Goal: Task Accomplishment & Management: Manage account settings

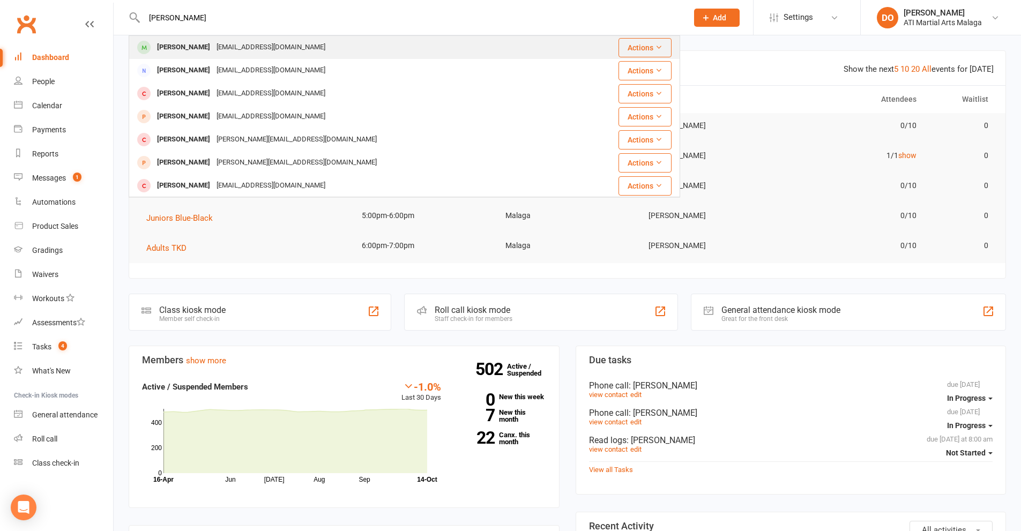
type input "[PERSON_NAME]"
click at [276, 54] on div "[PERSON_NAME] [EMAIL_ADDRESS][DOMAIN_NAME]" at bounding box center [364, 47] width 469 height 22
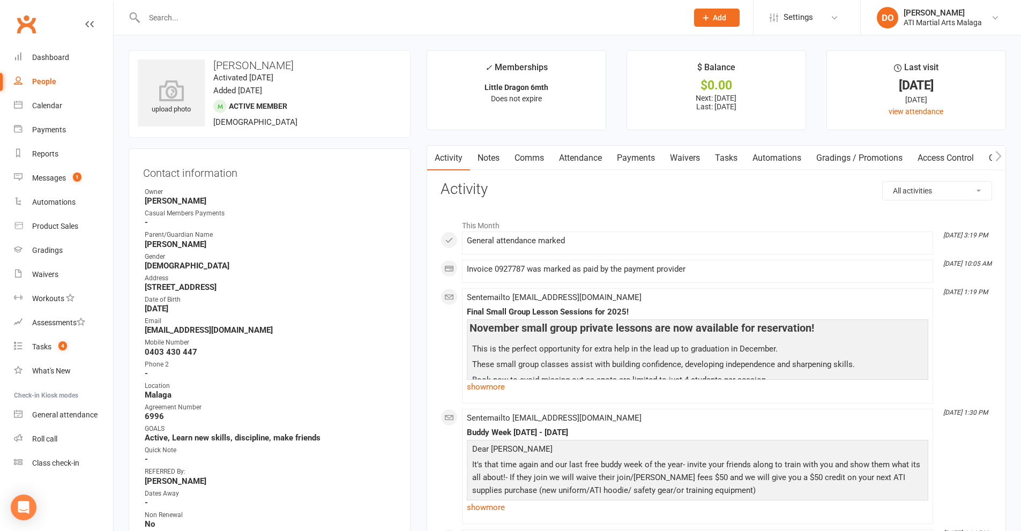
click at [646, 166] on link "Payments" at bounding box center [636, 158] width 53 height 25
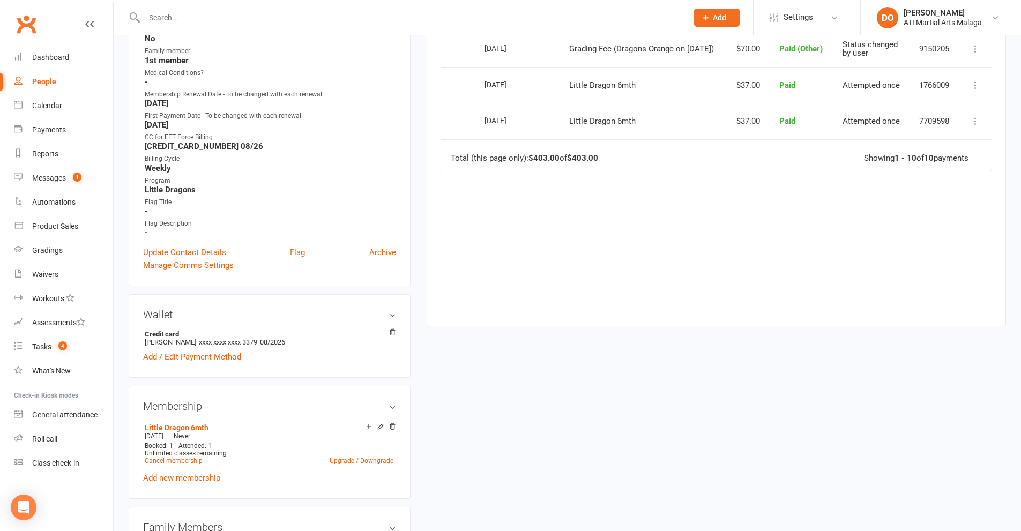
scroll to position [643, 0]
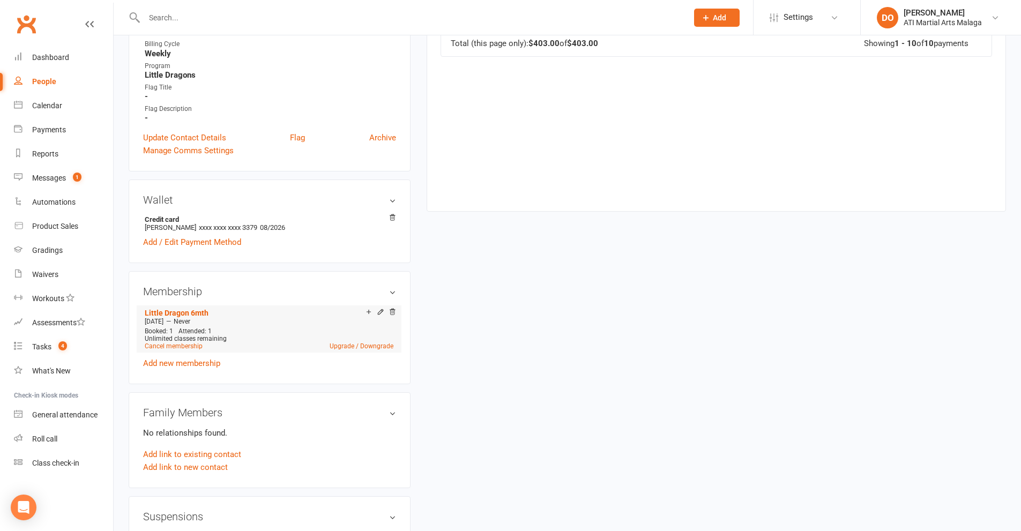
click at [378, 314] on icon at bounding box center [380, 311] width 5 height 5
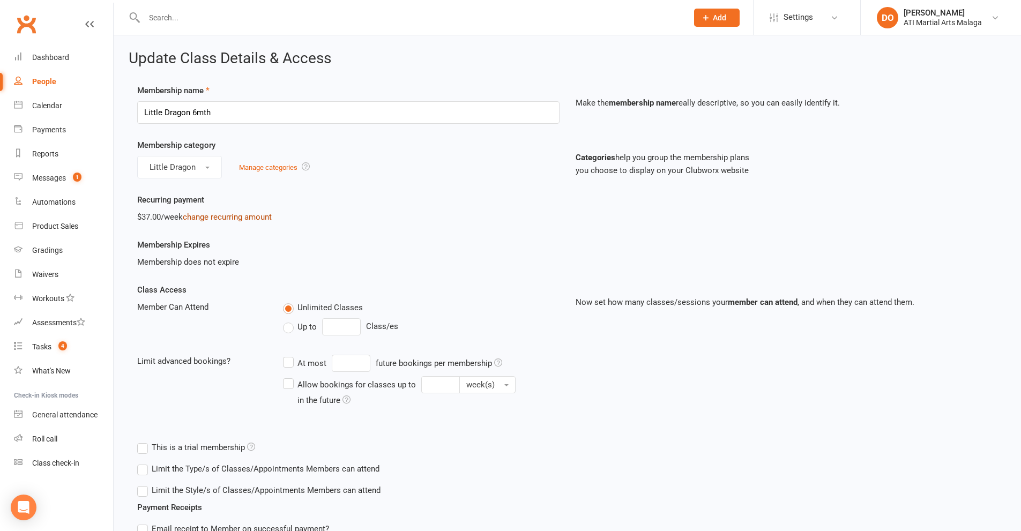
click at [252, 213] on link "change recurring amount" at bounding box center [227, 217] width 89 height 10
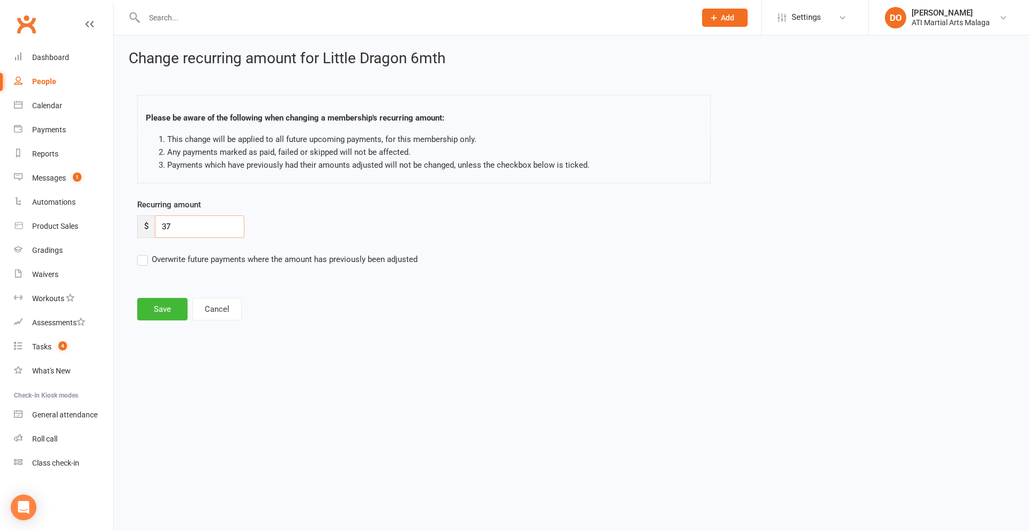
click at [150, 235] on div "$ 37" at bounding box center [190, 227] width 107 height 23
type input "38.00"
click at [175, 310] on button "Save" at bounding box center [162, 309] width 50 height 23
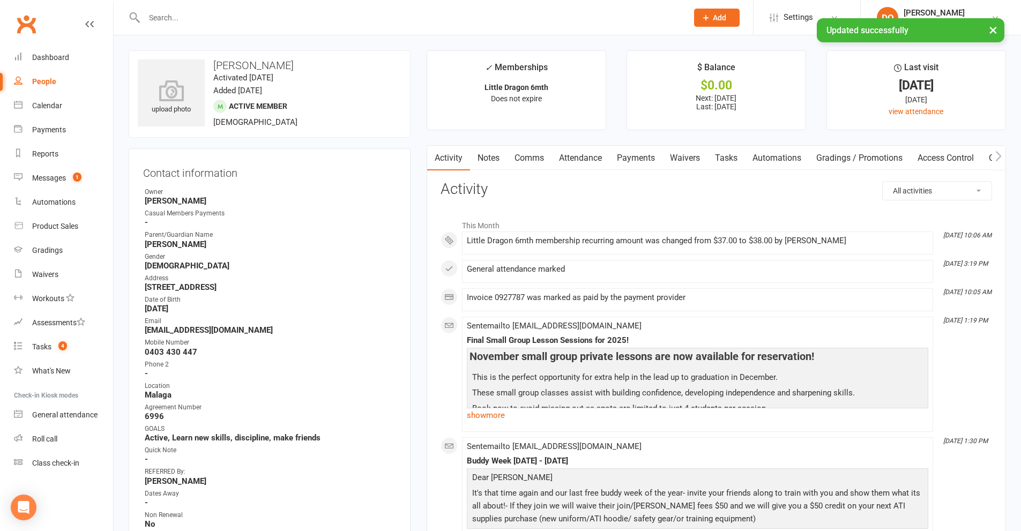
click at [642, 158] on link "Payments" at bounding box center [636, 158] width 53 height 25
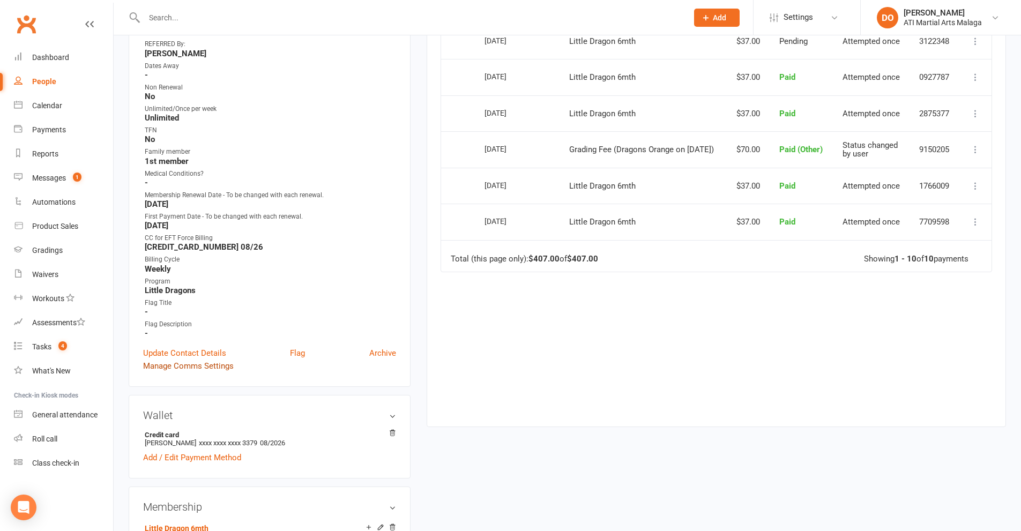
scroll to position [429, 0]
click at [202, 348] on link "Update Contact Details" at bounding box center [184, 352] width 83 height 13
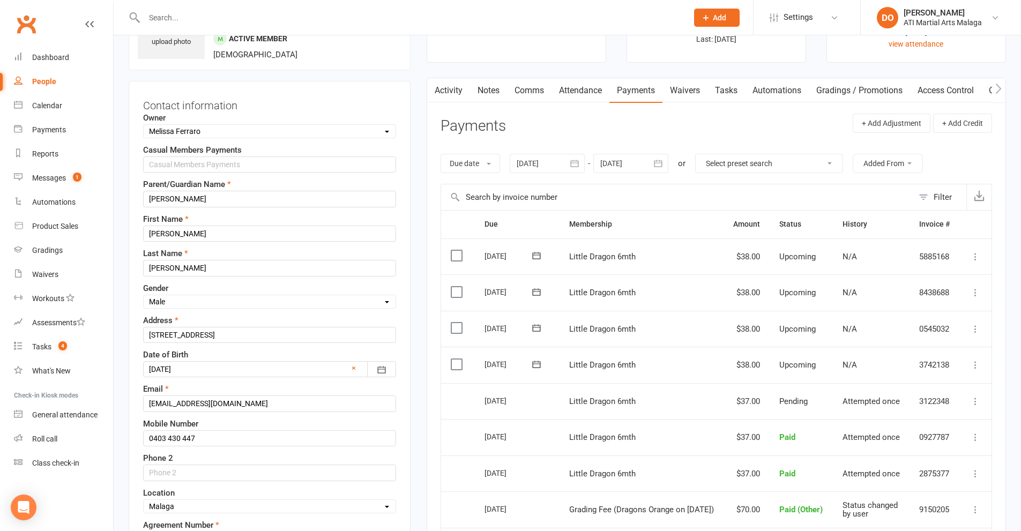
scroll to position [50, 0]
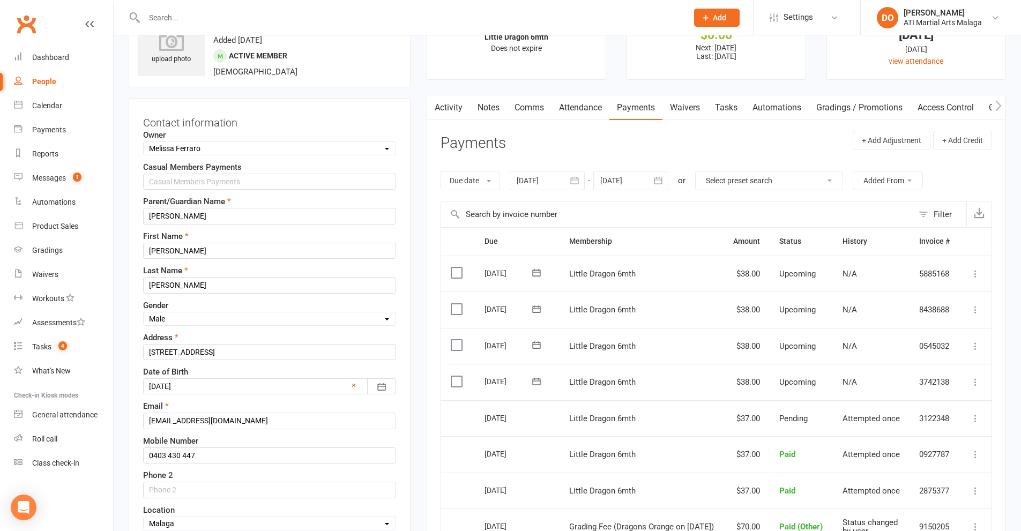
click at [250, 145] on select "Select Owner [PERSON_NAME] [PERSON_NAME] ATI Martial Arts Malaga [PERSON_NAME] …" at bounding box center [270, 149] width 252 height 12
select select "11"
click at [144, 143] on select "Select Owner [PERSON_NAME] [PERSON_NAME] ATI Martial Arts Malaga [PERSON_NAME] …" at bounding box center [270, 149] width 252 height 12
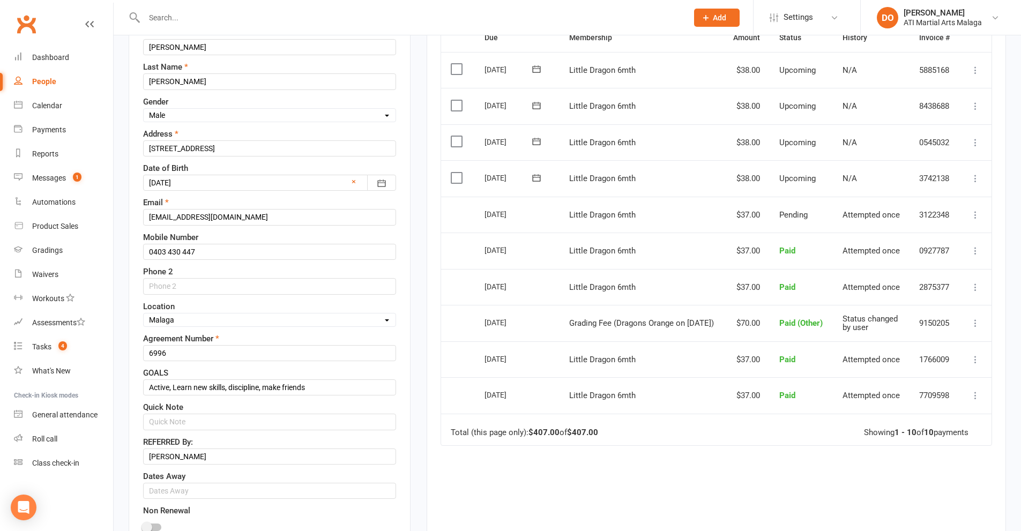
scroll to position [265, 0]
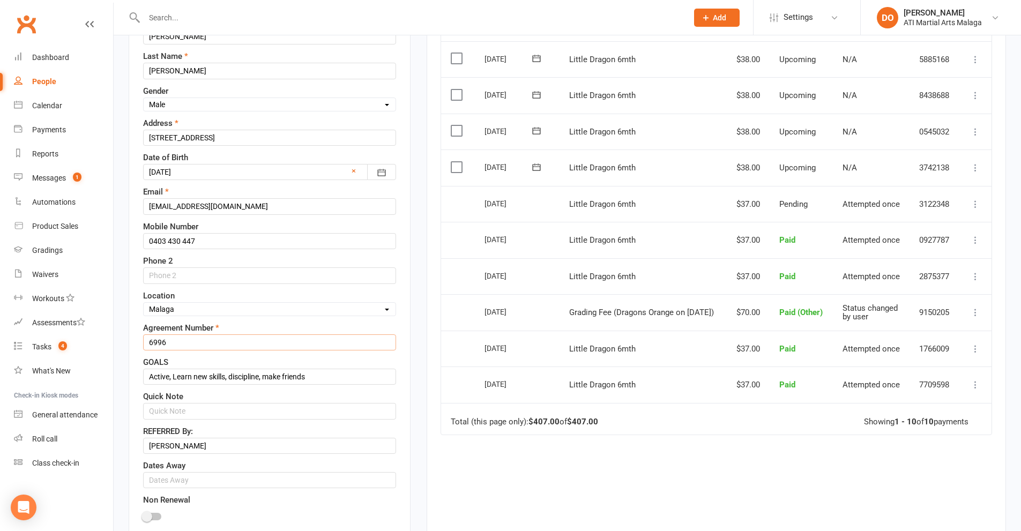
drag, startPoint x: 180, startPoint y: 340, endPoint x: 147, endPoint y: 345, distance: 33.6
click at [147, 345] on input "6996" at bounding box center [269, 343] width 253 height 16
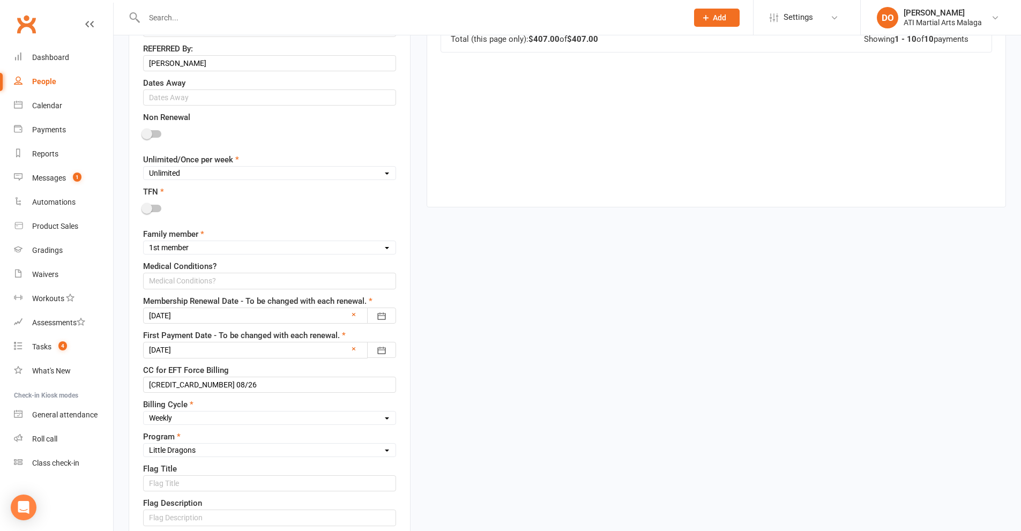
scroll to position [694, 0]
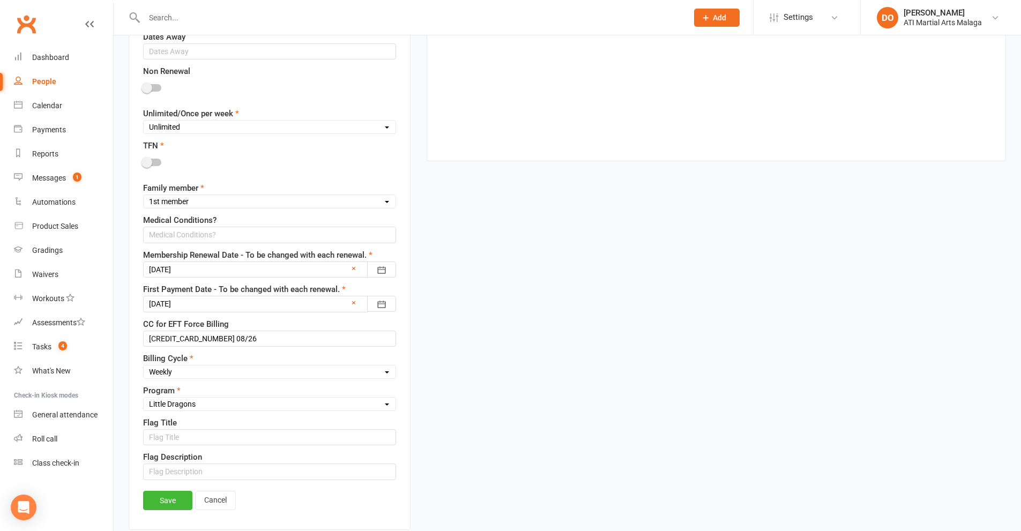
type input "6426"
click at [242, 274] on div at bounding box center [269, 270] width 253 height 16
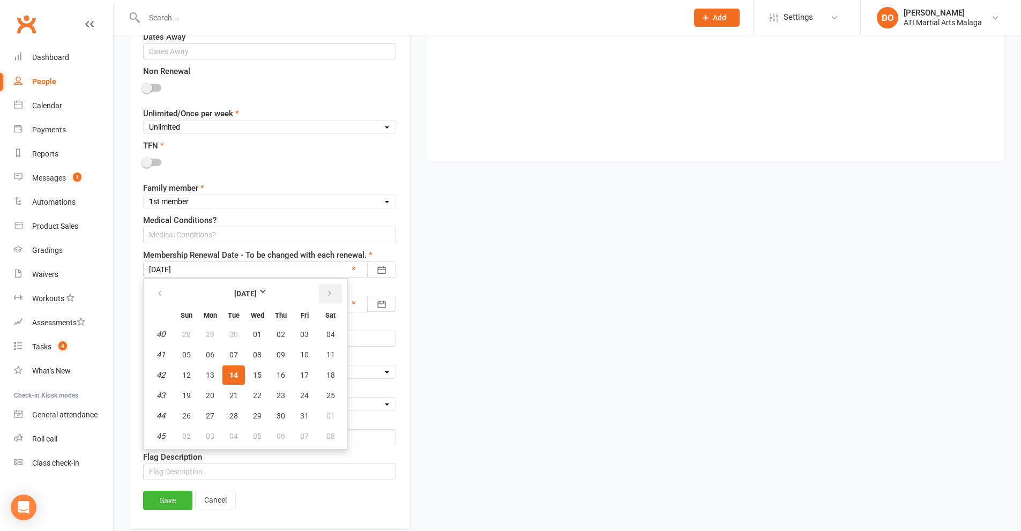
click at [333, 297] on button "button" at bounding box center [330, 293] width 23 height 19
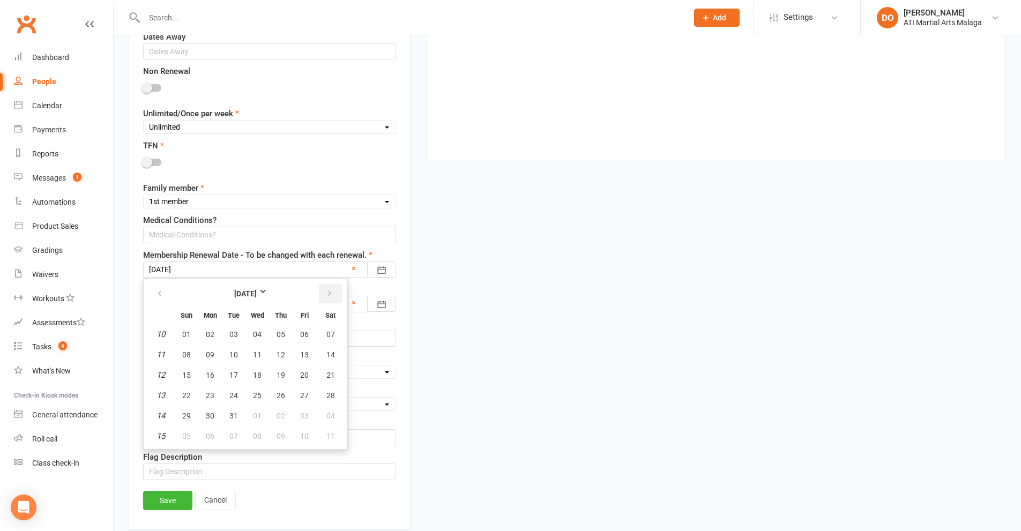
click at [333, 297] on button "button" at bounding box center [330, 293] width 23 height 19
click at [234, 376] on span "14" at bounding box center [233, 375] width 9 height 9
type input "[DATE]"
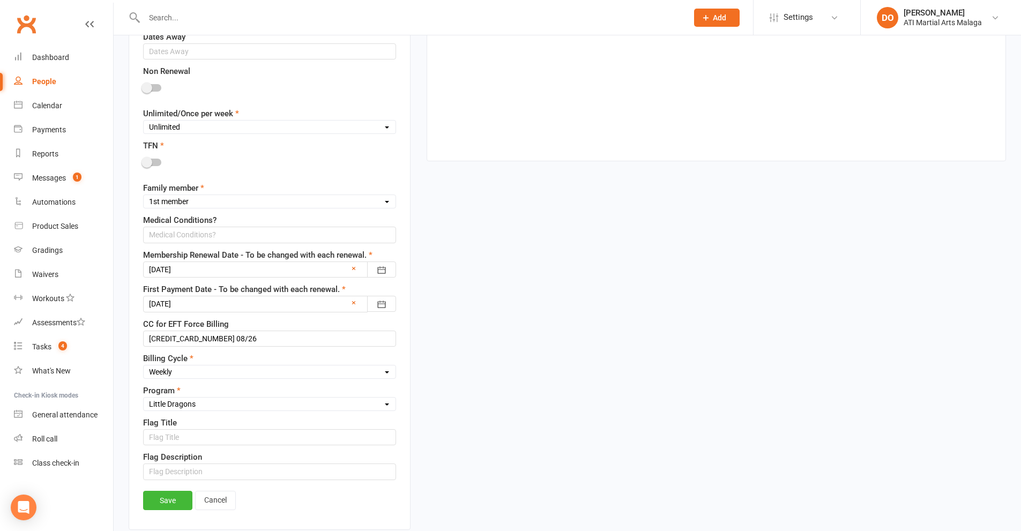
click at [246, 312] on div at bounding box center [269, 304] width 253 height 16
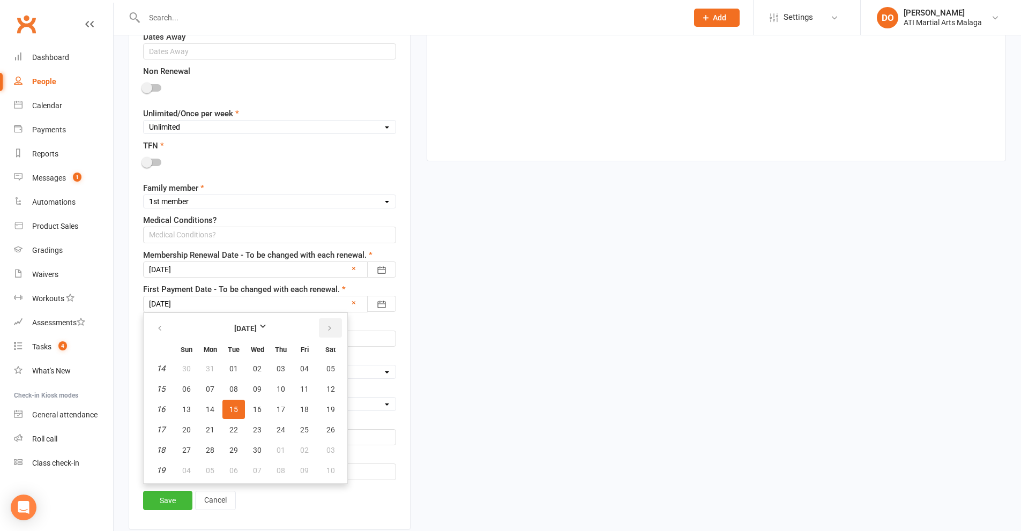
click at [325, 328] on button "button" at bounding box center [330, 327] width 23 height 19
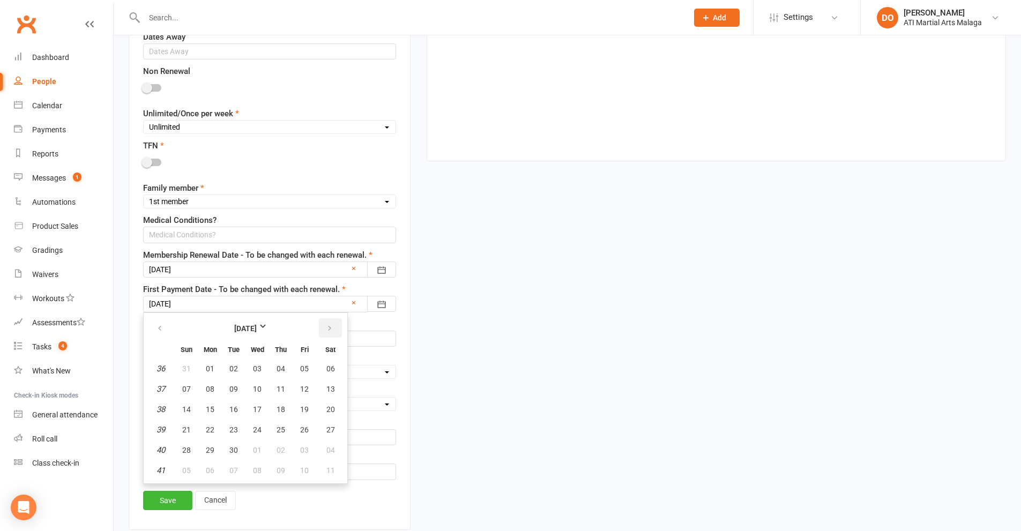
click at [323, 327] on button "button" at bounding box center [330, 327] width 23 height 19
click at [238, 430] on button "21" at bounding box center [233, 429] width 23 height 19
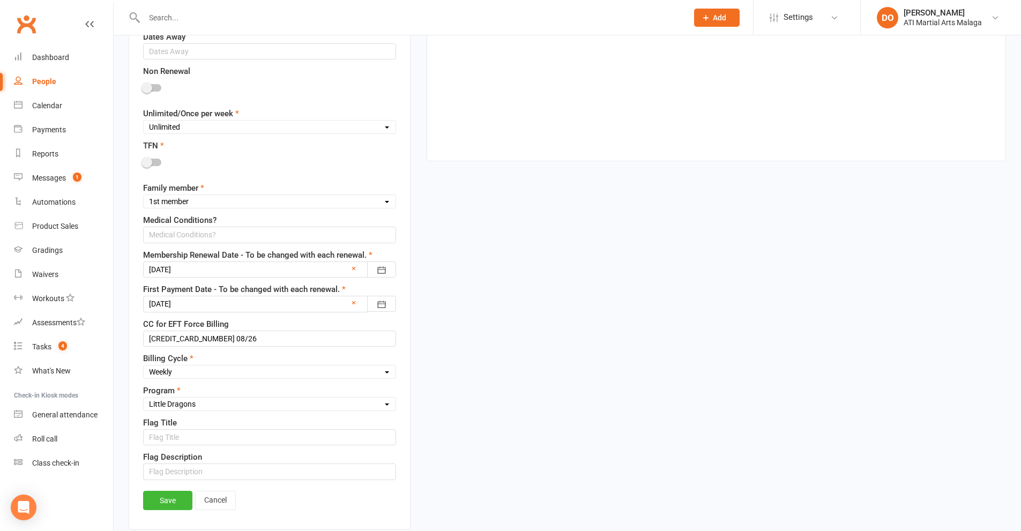
type input "[DATE]"
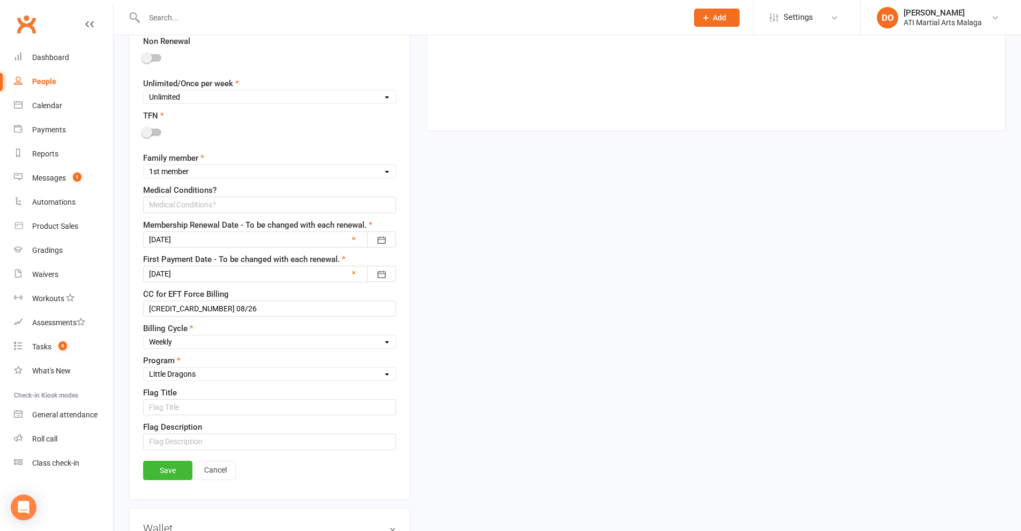
scroll to position [747, 0]
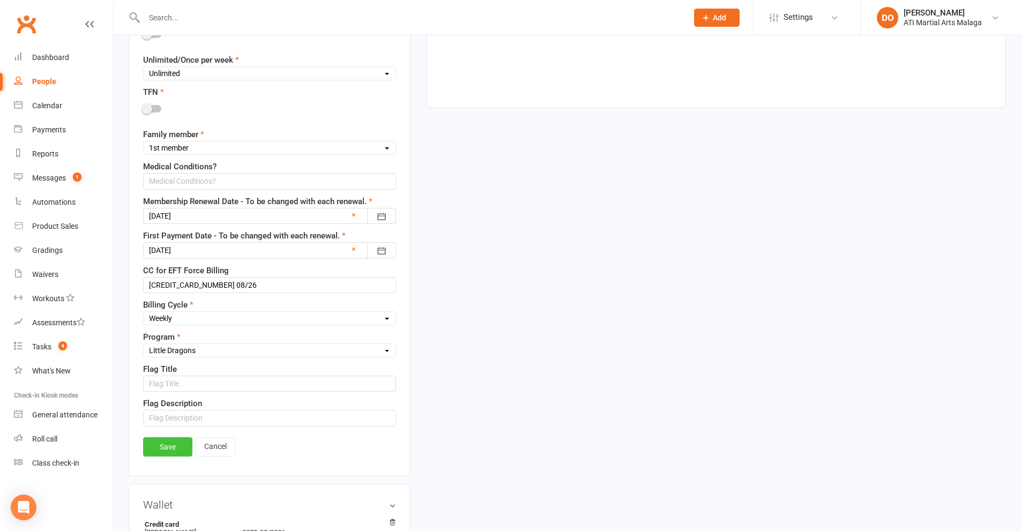
click at [172, 452] on link "Save" at bounding box center [167, 446] width 49 height 19
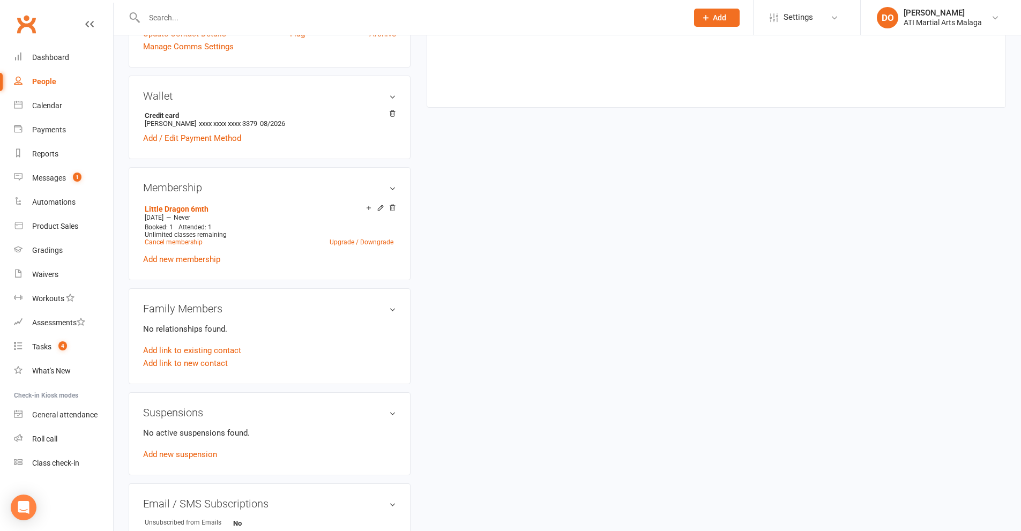
click at [465, 16] on input "text" at bounding box center [410, 17] width 539 height 15
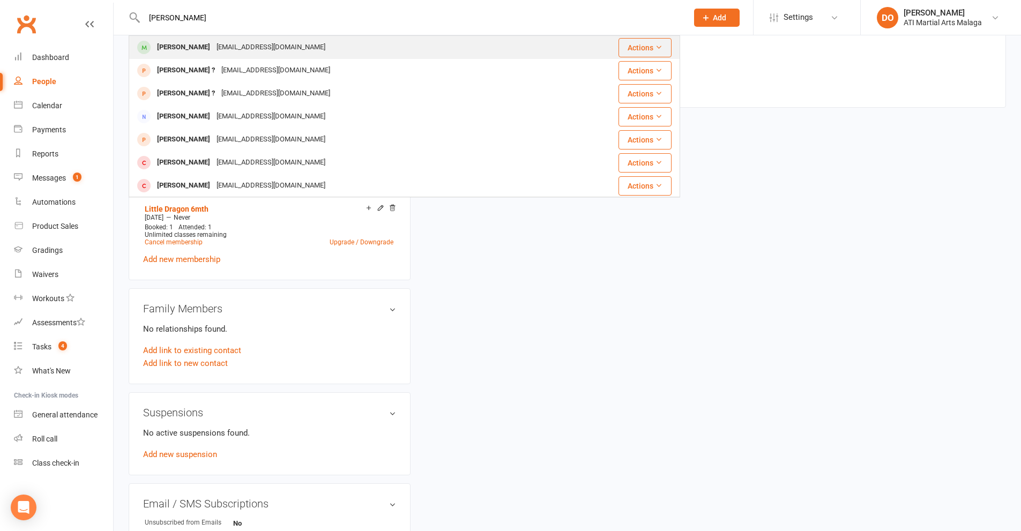
type input "[PERSON_NAME]"
click at [248, 43] on div "[EMAIL_ADDRESS][DOMAIN_NAME]" at bounding box center [270, 48] width 115 height 16
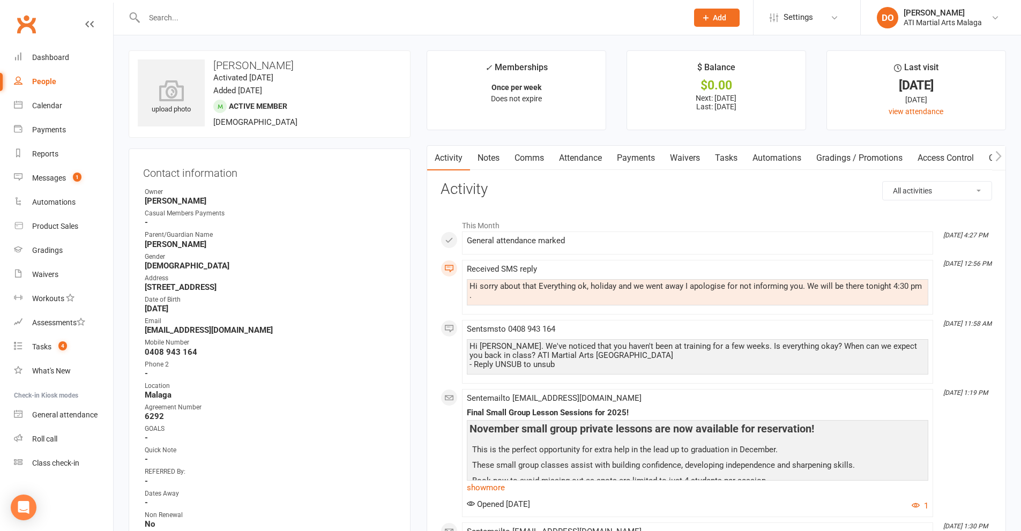
click at [651, 160] on link "Payments" at bounding box center [636, 158] width 53 height 25
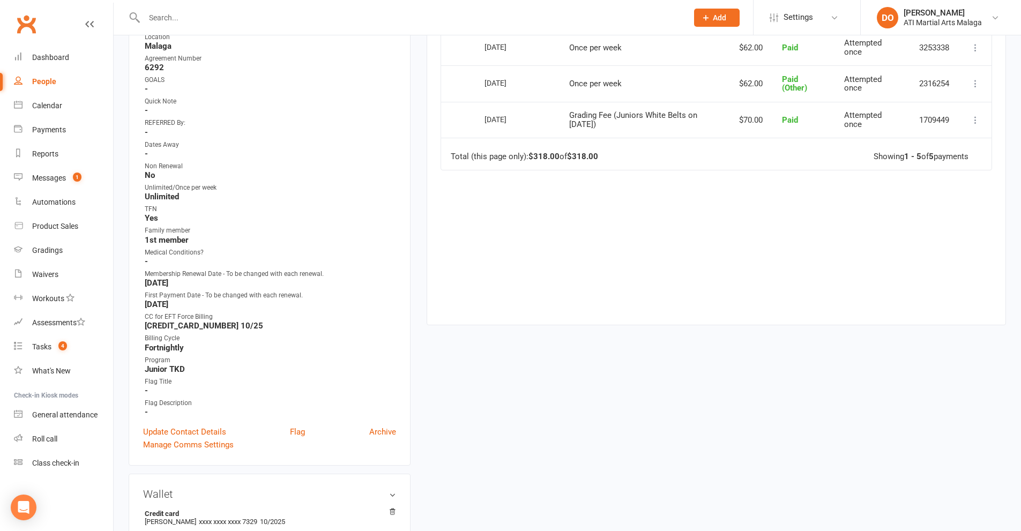
scroll to position [375, 0]
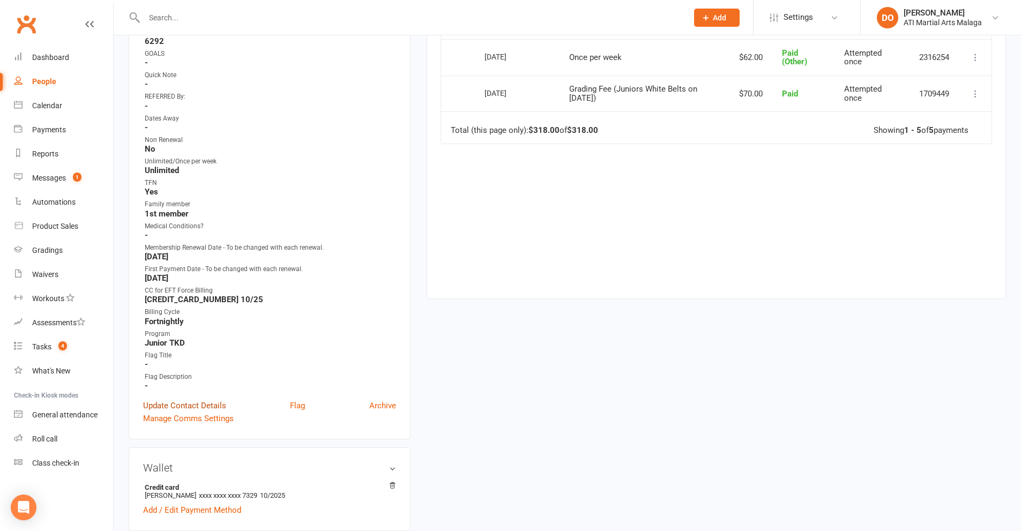
click at [207, 403] on link "Update Contact Details" at bounding box center [184, 405] width 83 height 13
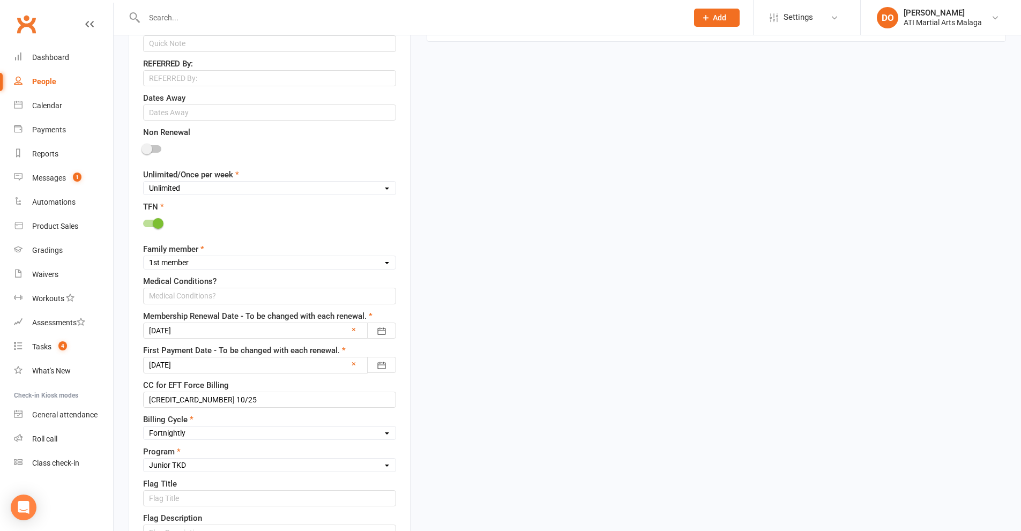
scroll to position [694, 0]
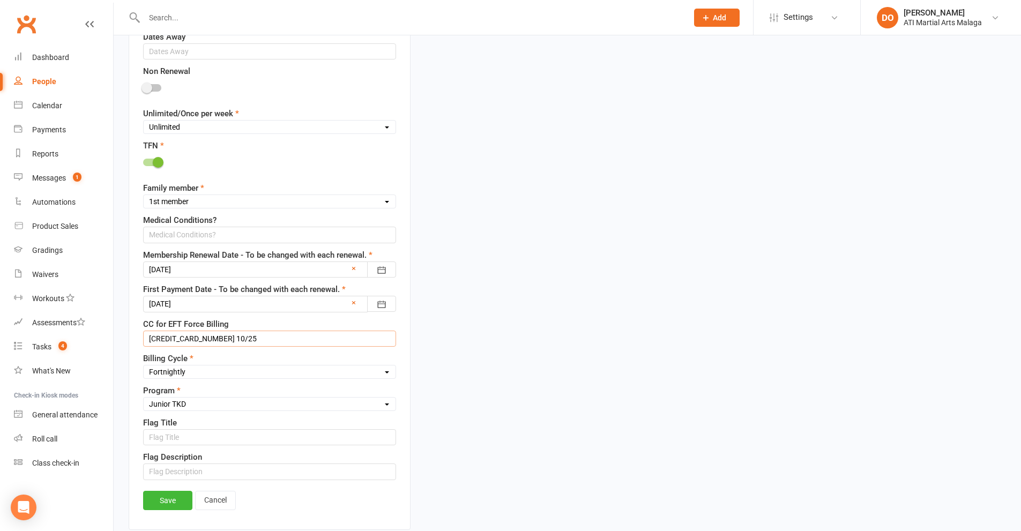
drag, startPoint x: 237, startPoint y: 338, endPoint x: 248, endPoint y: 339, distance: 10.8
click at [248, 339] on input "[CREDIT_CARD_NUMBER] 10/25" at bounding box center [269, 339] width 253 height 16
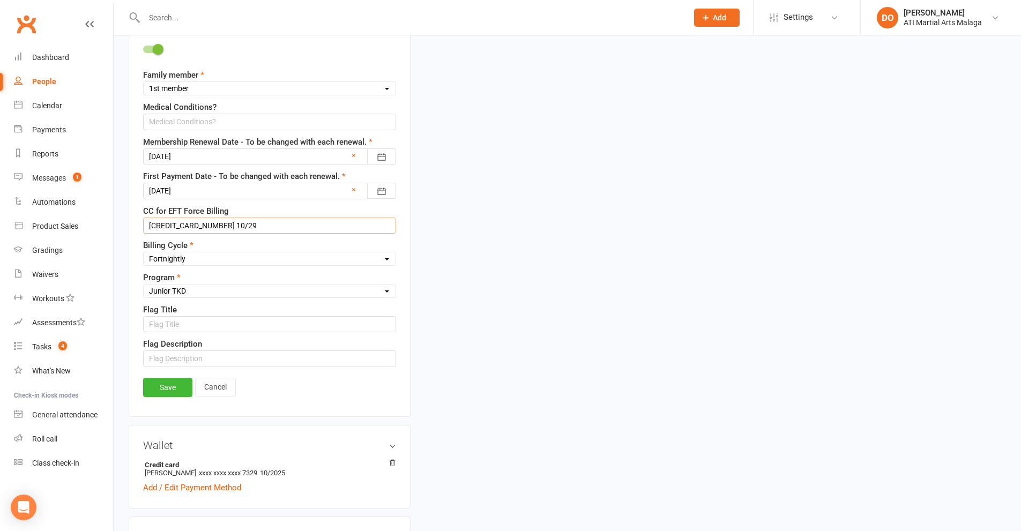
scroll to position [962, 0]
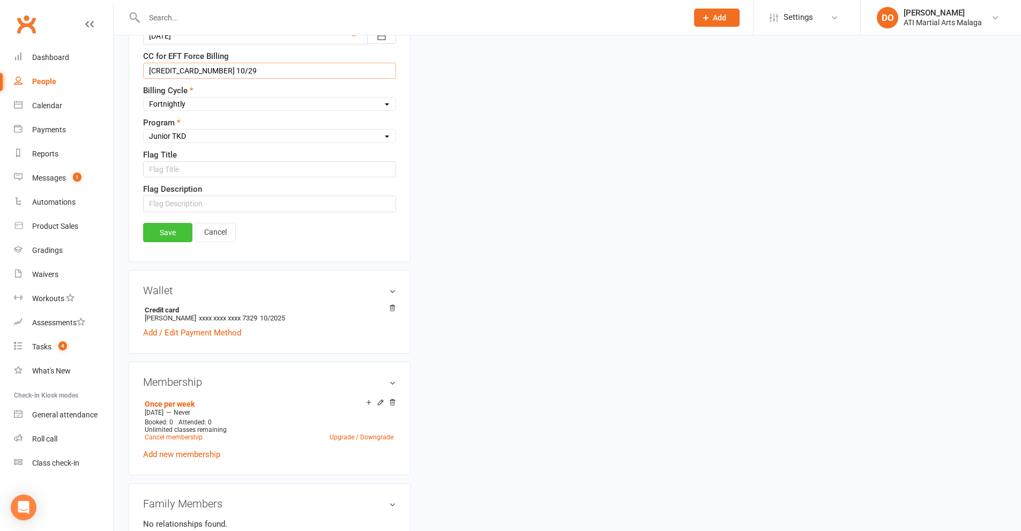
type input "[CREDIT_CARD_NUMBER] 10/29"
click at [178, 233] on link "Save" at bounding box center [167, 232] width 49 height 19
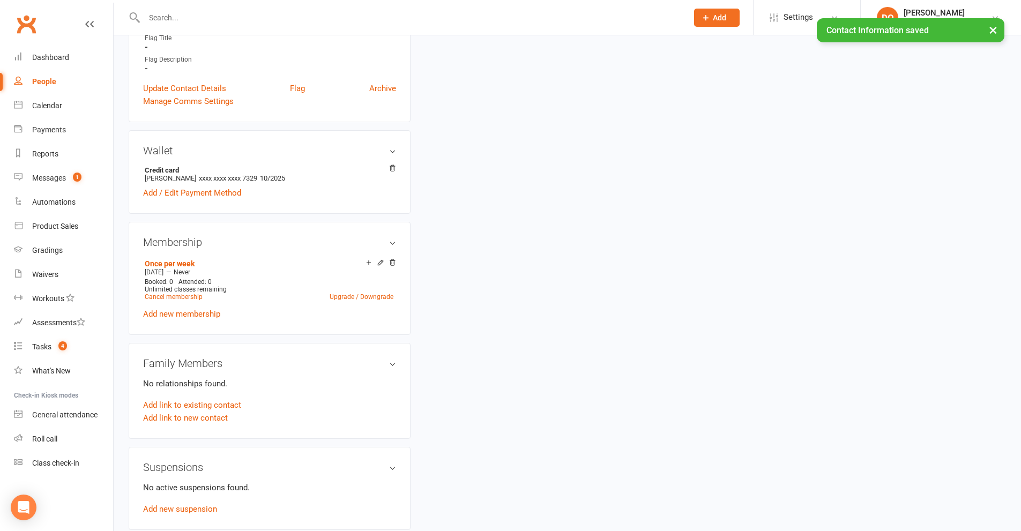
scroll to position [586, 0]
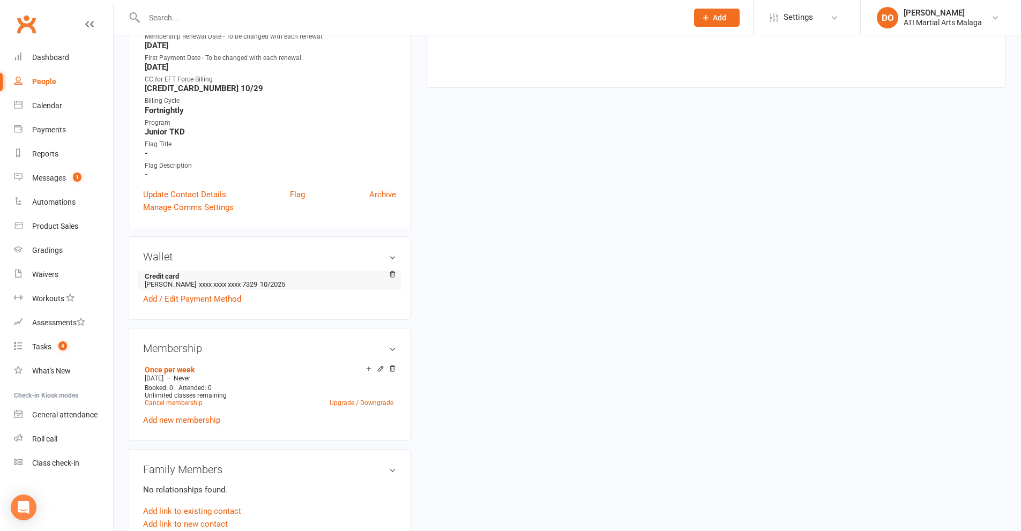
drag, startPoint x: 199, startPoint y: 283, endPoint x: 145, endPoint y: 288, distance: 53.8
click at [145, 288] on li "Credit card [PERSON_NAME] xxxx xxxx xxxx 7329 10/2025" at bounding box center [269, 280] width 253 height 19
copy li "[PERSON_NAME]"
click at [189, 298] on link "Add / Edit Payment Method" at bounding box center [192, 299] width 98 height 13
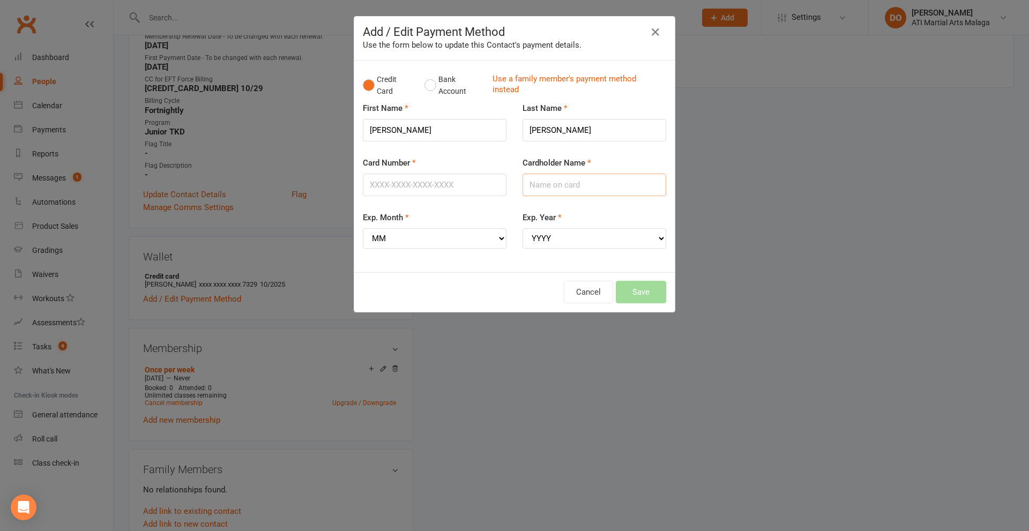
click at [571, 185] on input "Cardholder Name" at bounding box center [595, 185] width 144 height 23
paste input "[PERSON_NAME]"
type input "[PERSON_NAME]"
click at [471, 241] on select "MM 01 02 03 04 05 06 07 08 09 10 11 12" at bounding box center [435, 238] width 144 height 20
select select "10"
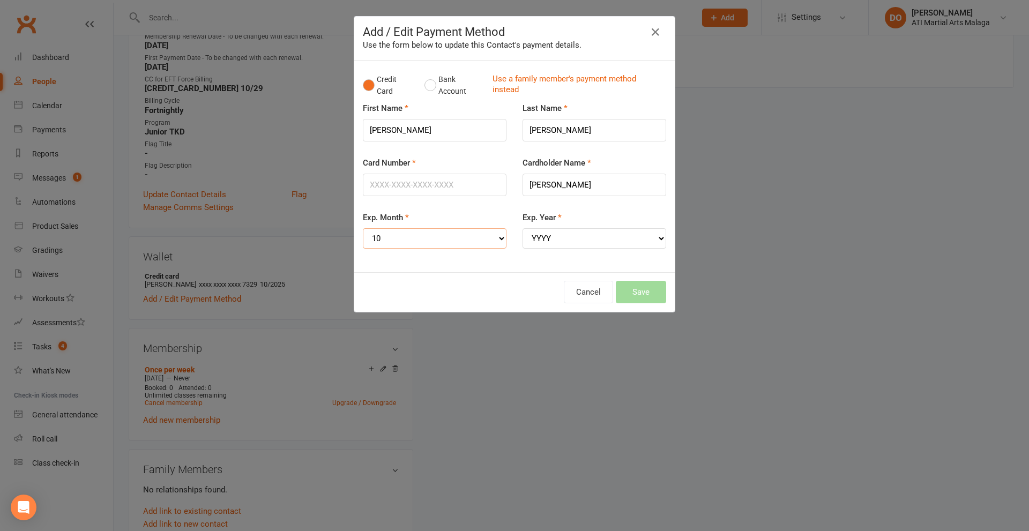
click at [363, 228] on select "MM 01 02 03 04 05 06 07 08 09 10 11 12" at bounding box center [435, 238] width 144 height 20
click at [581, 238] on select "YYYY 2025 2026 2027 2028 2029 2030 2031 2032 2033 2034" at bounding box center [595, 238] width 144 height 20
select select "2029"
click at [523, 228] on select "YYYY 2025 2026 2027 2028 2029 2030 2031 2032 2033 2034" at bounding box center [595, 238] width 144 height 20
click at [479, 192] on input "Card Number" at bounding box center [435, 185] width 144 height 23
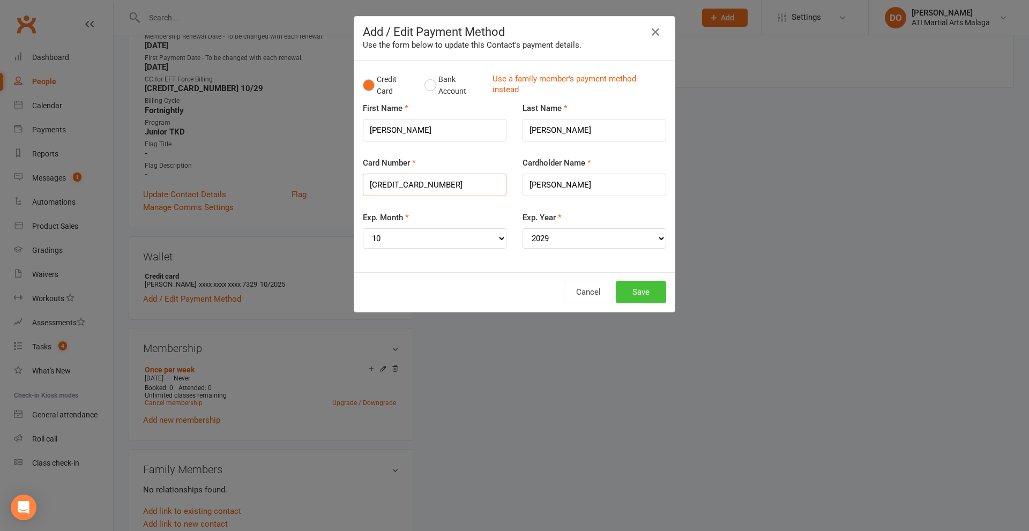
type input "[CREDIT_CARD_NUMBER]"
click at [638, 292] on button "Save" at bounding box center [641, 292] width 50 height 23
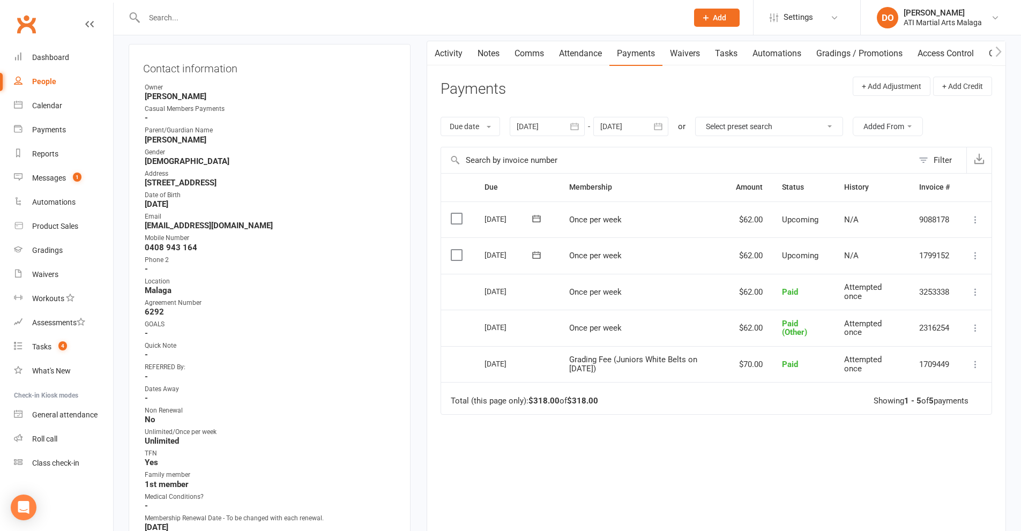
scroll to position [0, 0]
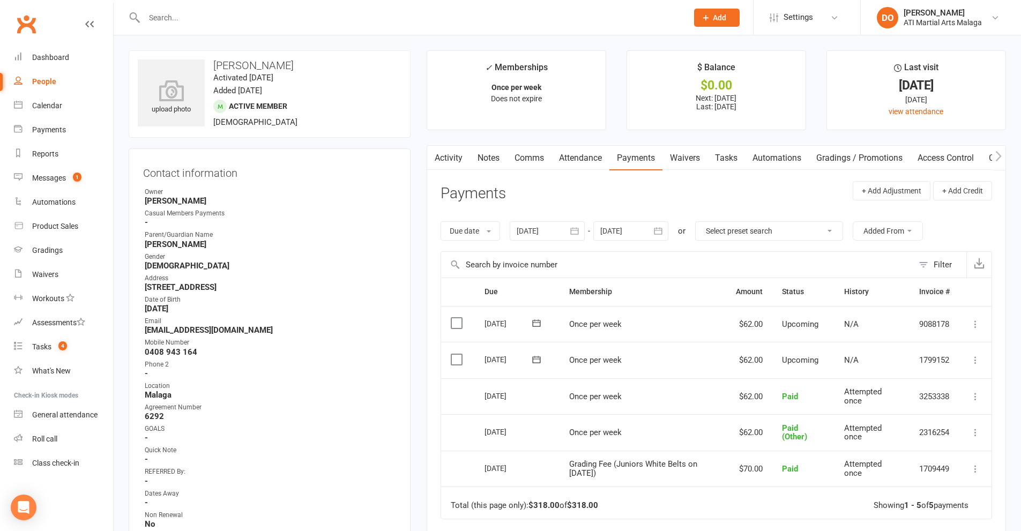
click at [494, 153] on link "Notes" at bounding box center [488, 158] width 37 height 25
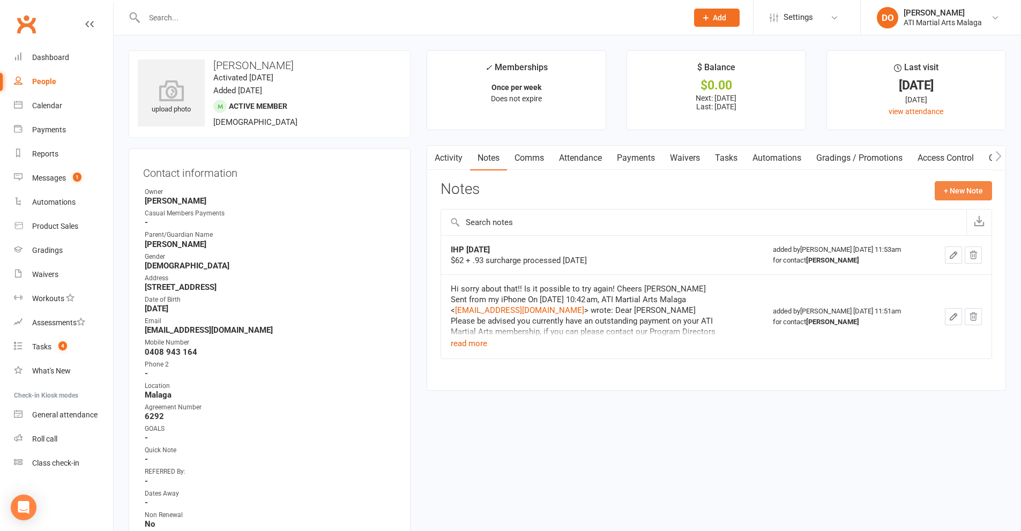
click at [949, 192] on button "+ New Note" at bounding box center [963, 190] width 57 height 19
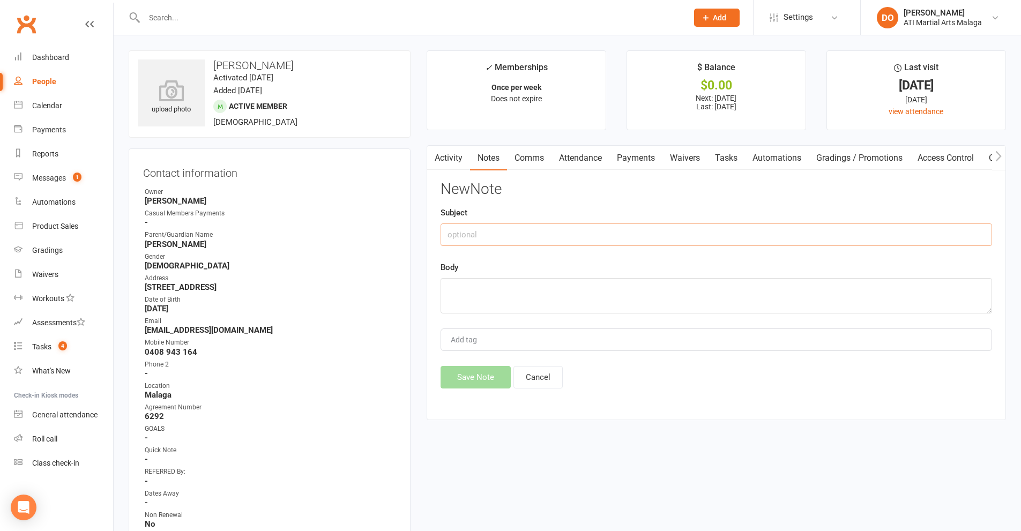
click at [580, 246] on input "text" at bounding box center [717, 235] width 552 height 23
type input "expiry date on card"
click at [740, 311] on textarea at bounding box center [717, 295] width 552 height 35
type textarea "updated to 10/29"
click at [487, 377] on button "Save Note" at bounding box center [476, 377] width 70 height 23
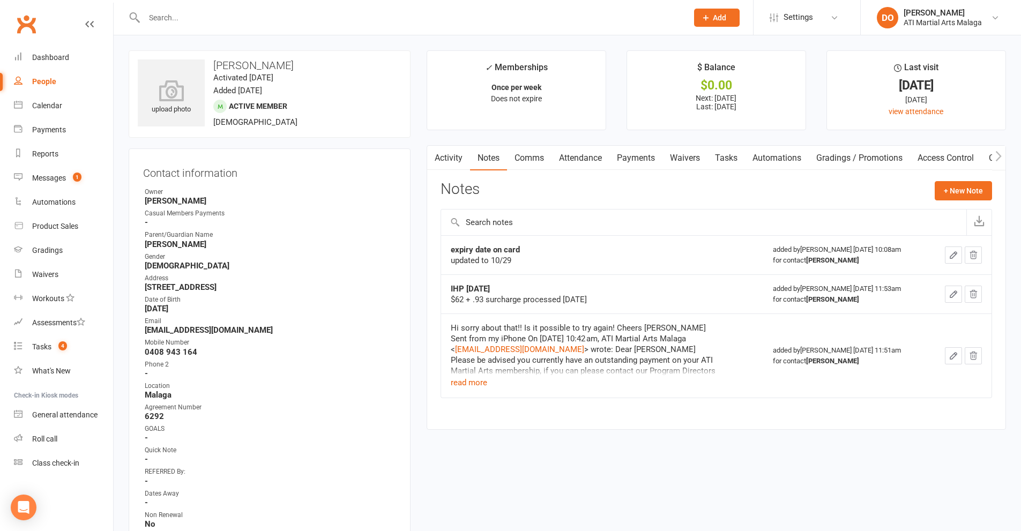
click at [489, 16] on input "text" at bounding box center [410, 17] width 539 height 15
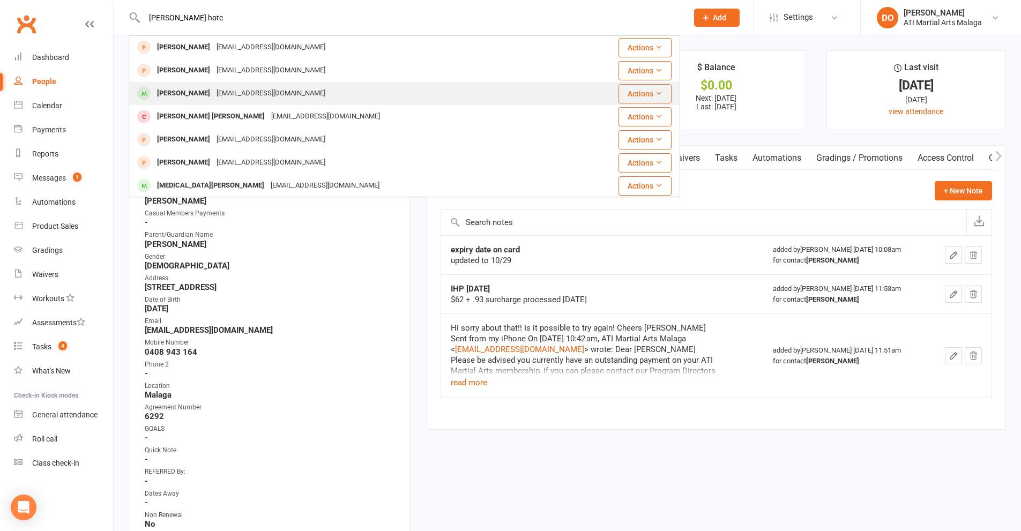
type input "[PERSON_NAME] hotc"
click at [242, 85] on div "[PERSON_NAME] [EMAIL_ADDRESS][DOMAIN_NAME]" at bounding box center [364, 94] width 469 height 22
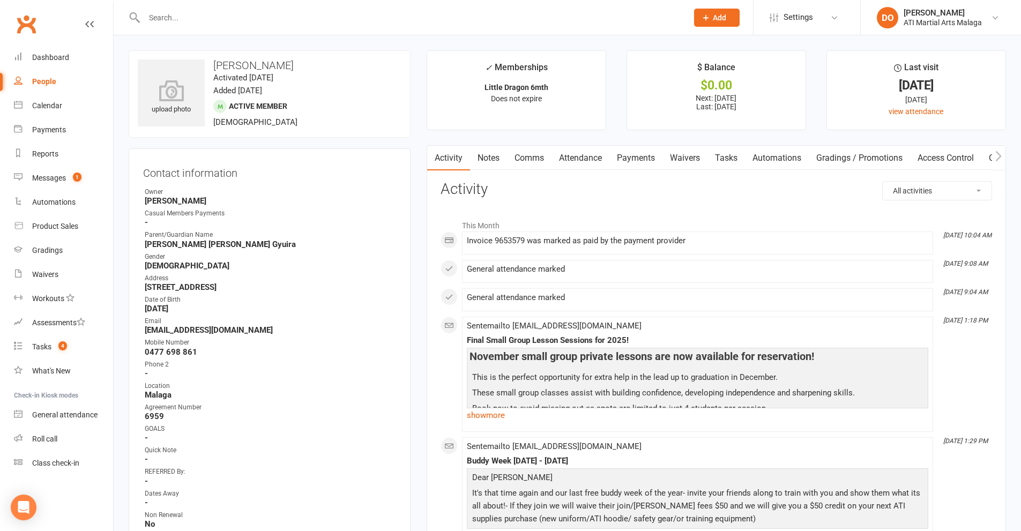
click at [643, 159] on link "Payments" at bounding box center [636, 158] width 53 height 25
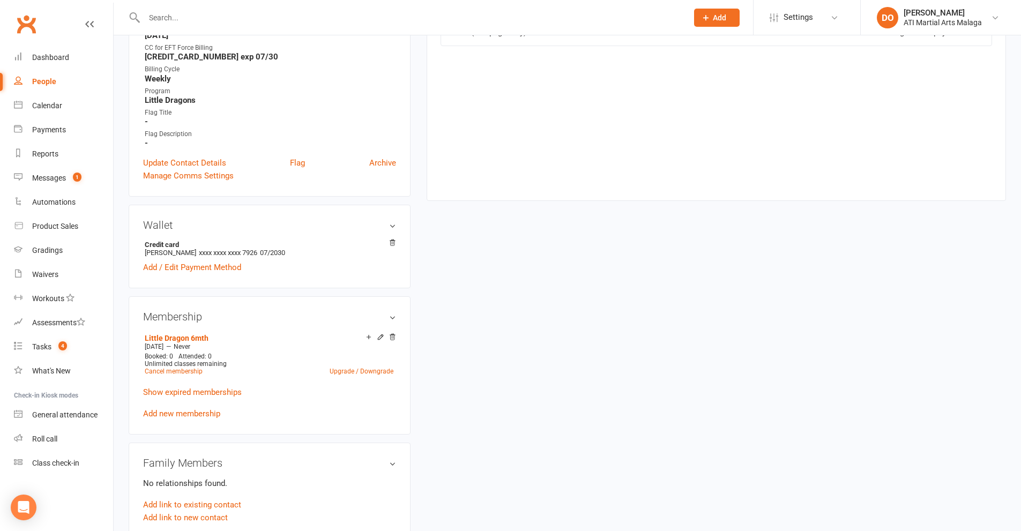
scroll to position [643, 0]
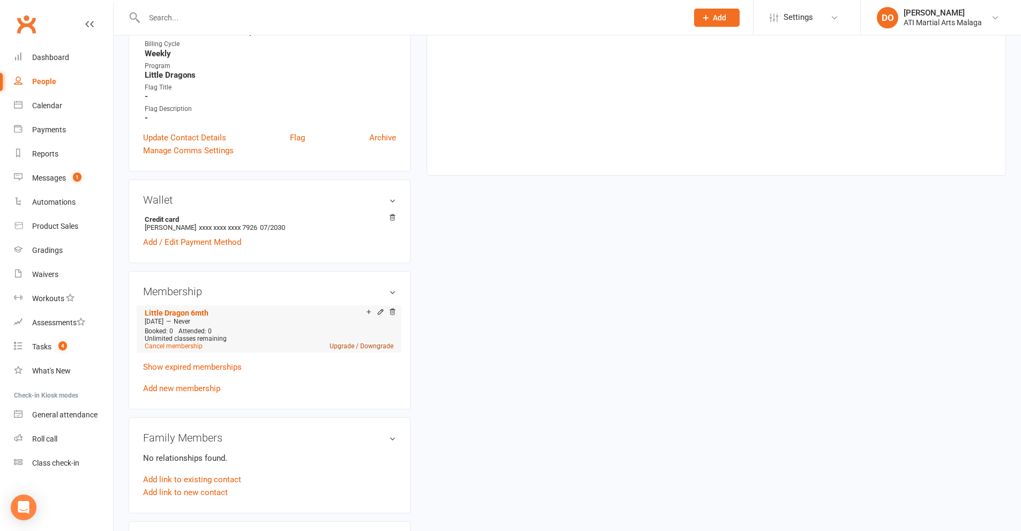
click at [361, 346] on link "Upgrade / Downgrade" at bounding box center [362, 347] width 64 height 8
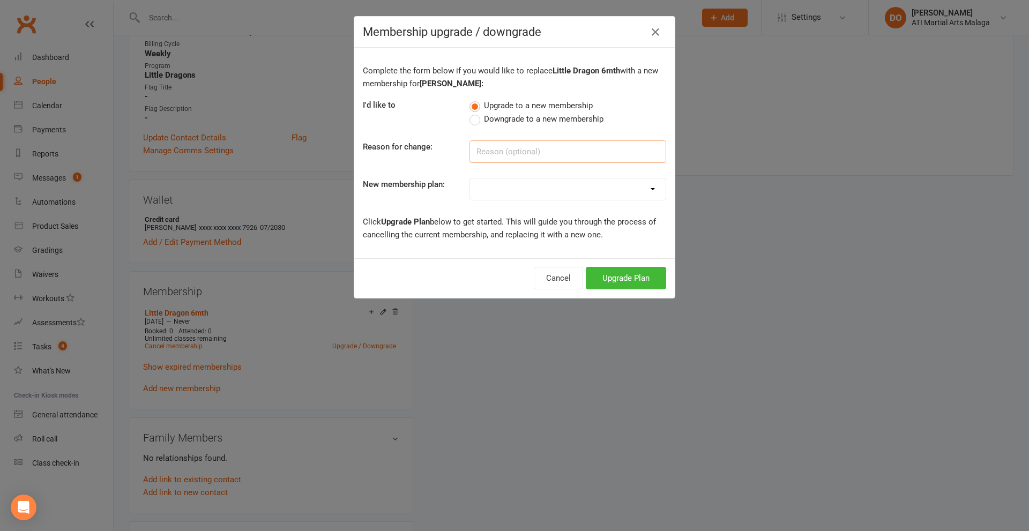
click at [529, 148] on input at bounding box center [568, 151] width 197 height 23
type input "renewing new price"
click at [515, 201] on div "Complete the form below if you would like to replace Little Dragon 6mth with a …" at bounding box center [514, 153] width 321 height 211
click at [517, 197] on select "Little Dragon 12mth Little Dragon 6mth Junior 12mth - Limited 3 days Junior 6mt…" at bounding box center [568, 189] width 196 height 21
select select "25"
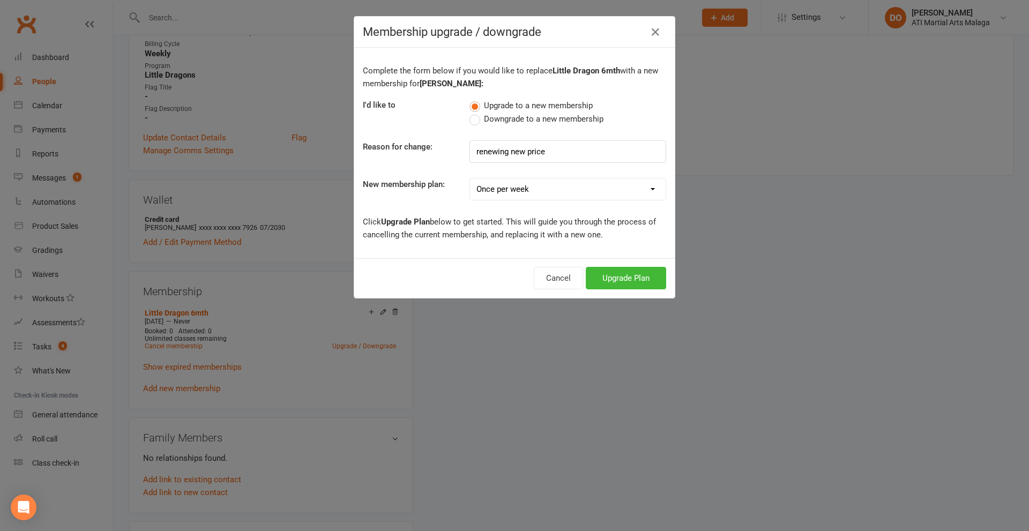
click at [470, 179] on select "Little Dragon 12mth Little Dragon 6mth Junior 12mth - Limited 3 days Junior 6mt…" at bounding box center [568, 189] width 196 height 21
click at [615, 276] on button "Upgrade Plan" at bounding box center [626, 278] width 80 height 23
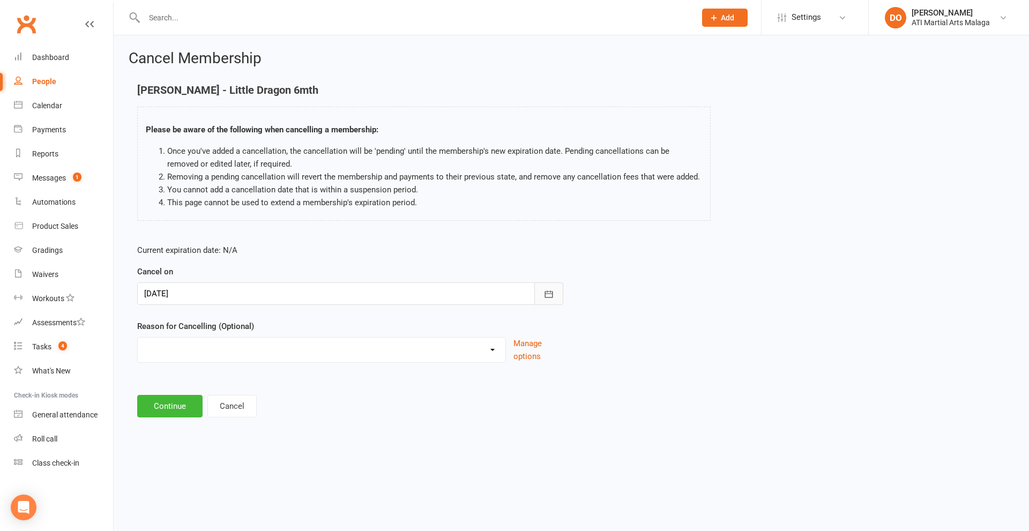
click at [545, 289] on icon "button" at bounding box center [549, 294] width 11 height 11
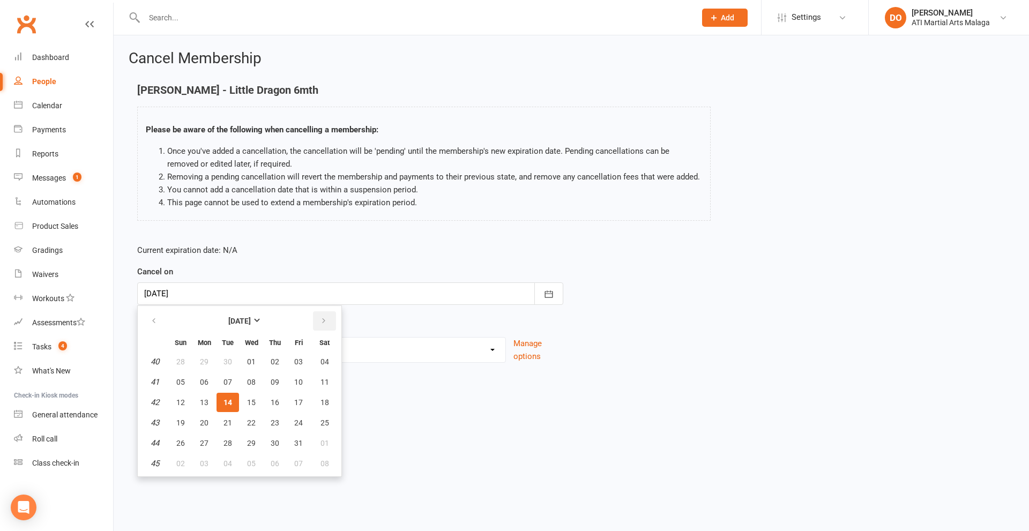
click at [329, 323] on button "button" at bounding box center [324, 320] width 23 height 19
click at [228, 382] on span "04" at bounding box center [228, 382] width 9 height 9
type input "[DATE]"
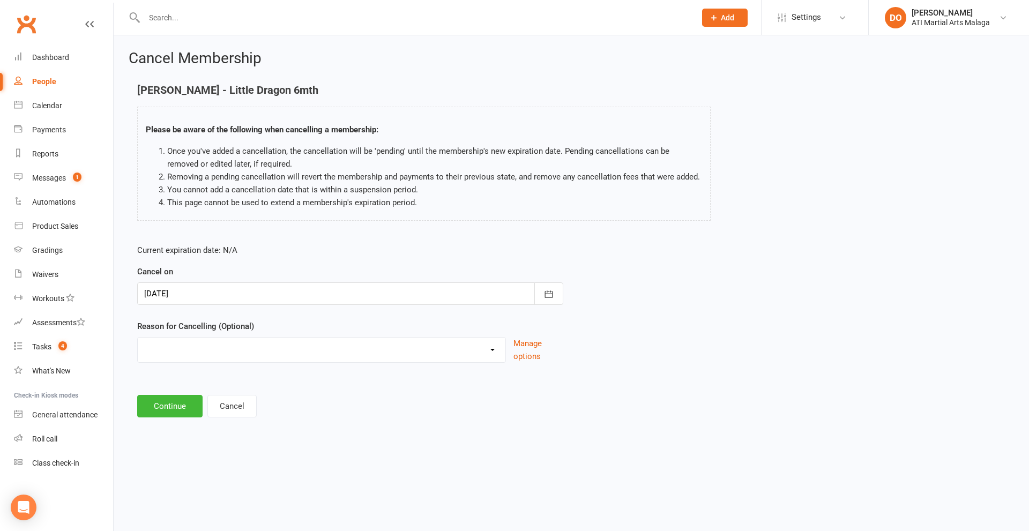
click at [305, 356] on select "Cancellation NOT APPROVED Holiday Injury Lost interest Renewing to new price Up…" at bounding box center [322, 348] width 368 height 21
select select "4"
click at [138, 338] on select "Cancellation NOT APPROVED Holiday Injury Lost interest Renewing to new price Up…" at bounding box center [322, 348] width 368 height 21
click at [176, 410] on button "Continue" at bounding box center [169, 406] width 65 height 23
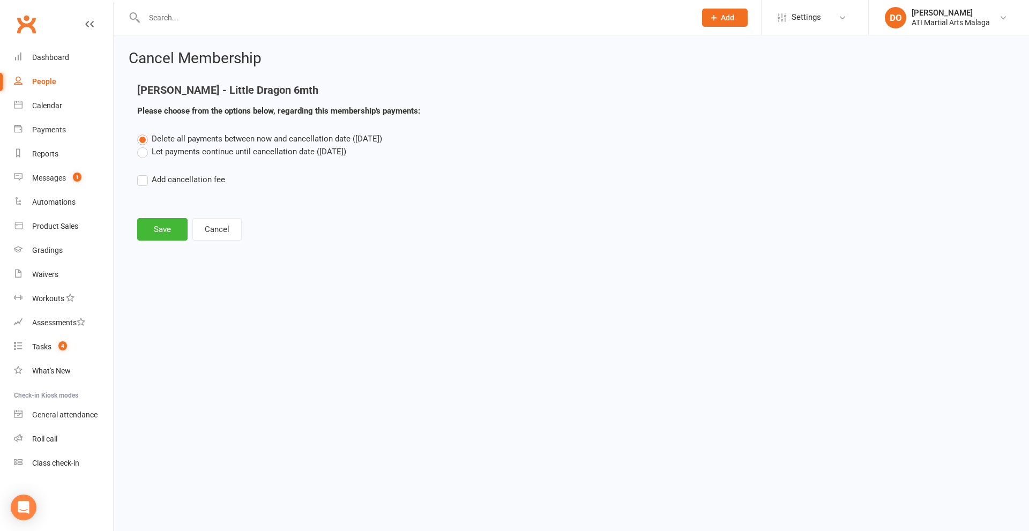
click at [147, 153] on label "Let payments continue until cancellation date ([DATE])" at bounding box center [241, 151] width 209 height 13
click at [144, 145] on input "Let payments continue until cancellation date ([DATE])" at bounding box center [140, 145] width 7 height 0
click at [169, 231] on button "Save" at bounding box center [162, 229] width 50 height 23
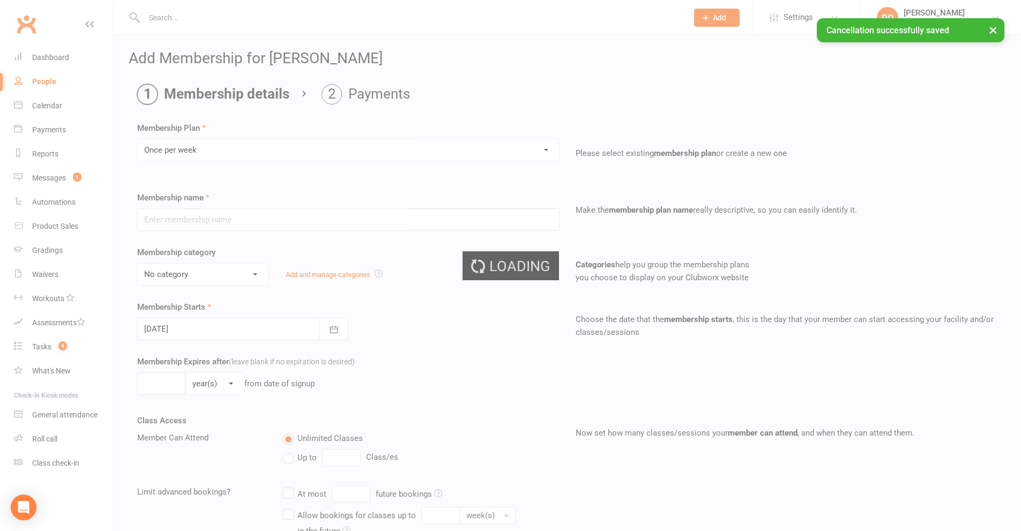
type input "Once per week"
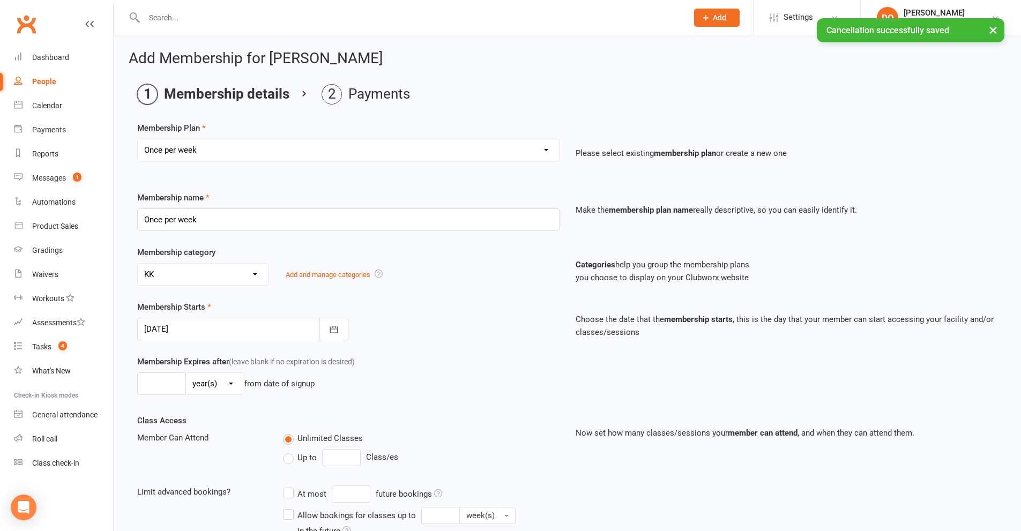
click at [243, 275] on select "No category ACADEMY - JUNIOR ACADEMY - SENIOR A-TKD BJJ BOXING Cancellation Car…" at bounding box center [203, 274] width 130 height 21
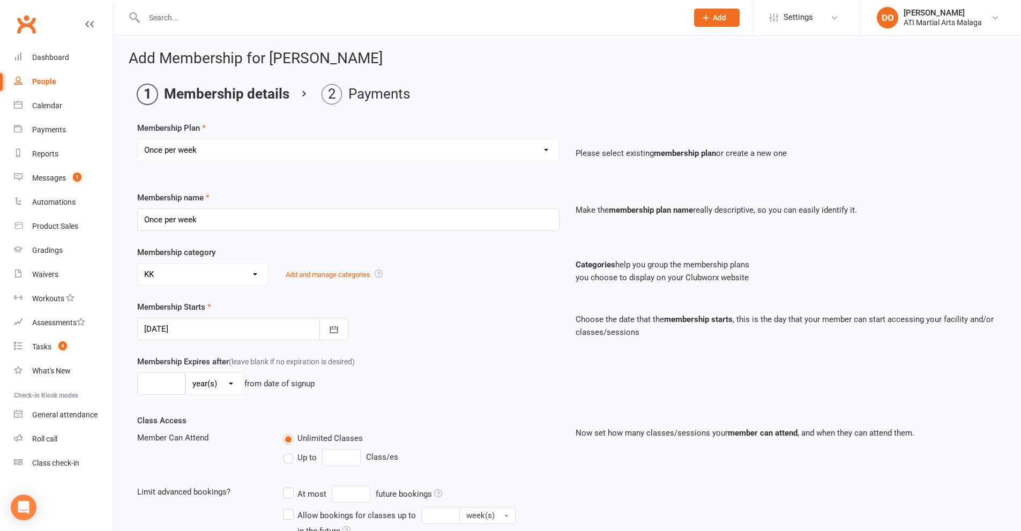
select select "13"
click at [138, 264] on select "No category ACADEMY - JUNIOR ACADEMY - SENIOR A-TKD BJJ BOXING Cancellation Car…" at bounding box center [203, 274] width 130 height 21
click at [233, 332] on div at bounding box center [242, 329] width 211 height 23
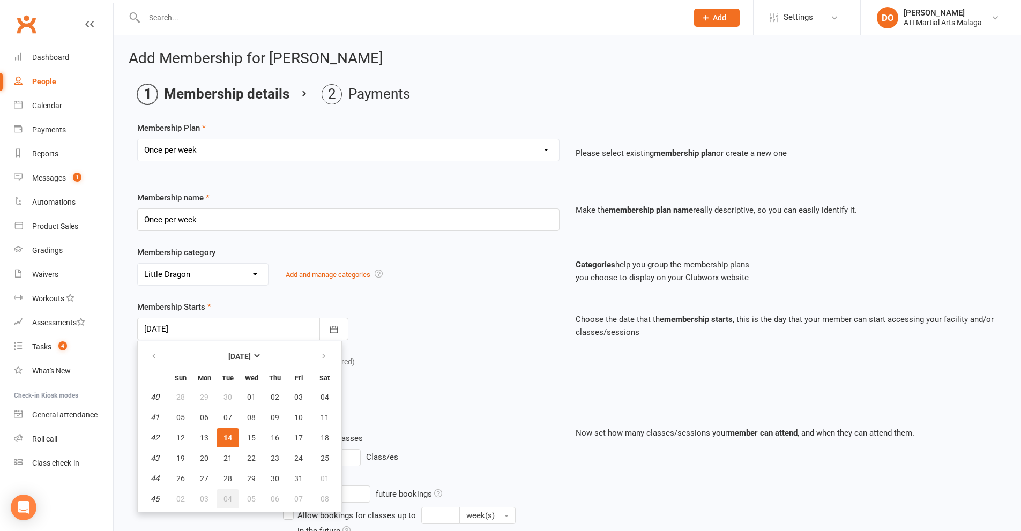
click at [232, 501] on button "04" at bounding box center [228, 498] width 23 height 19
type input "[DATE]"
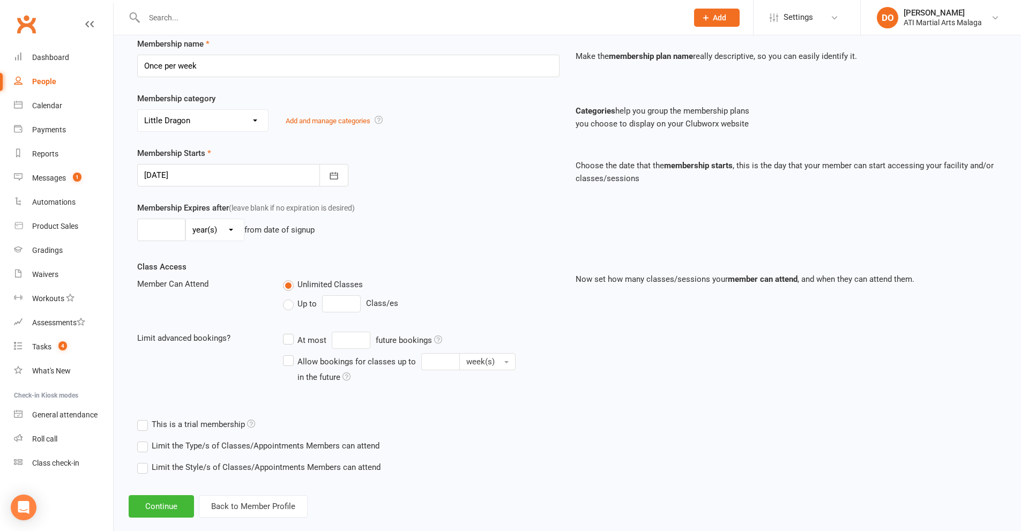
scroll to position [161, 0]
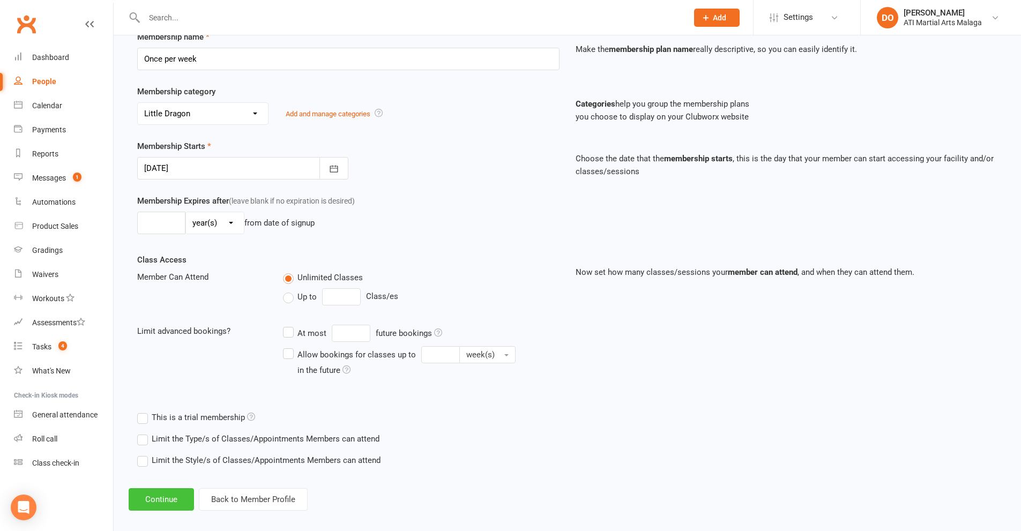
click at [168, 497] on button "Continue" at bounding box center [161, 499] width 65 height 23
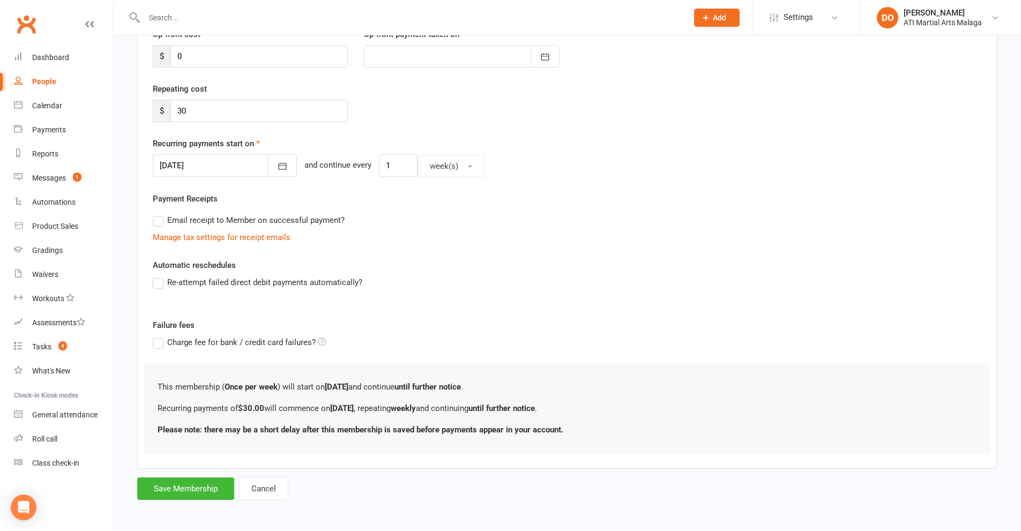
scroll to position [0, 0]
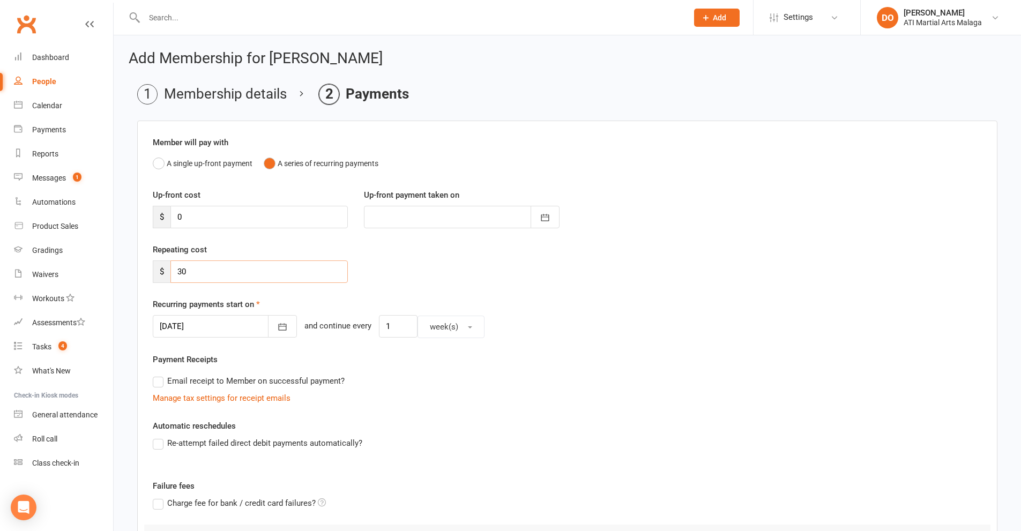
drag, startPoint x: 199, startPoint y: 272, endPoint x: 157, endPoint y: 280, distance: 42.7
click at [157, 280] on div "$ 30" at bounding box center [250, 272] width 195 height 23
type input "25.00"
click at [274, 330] on button "button" at bounding box center [282, 326] width 29 height 23
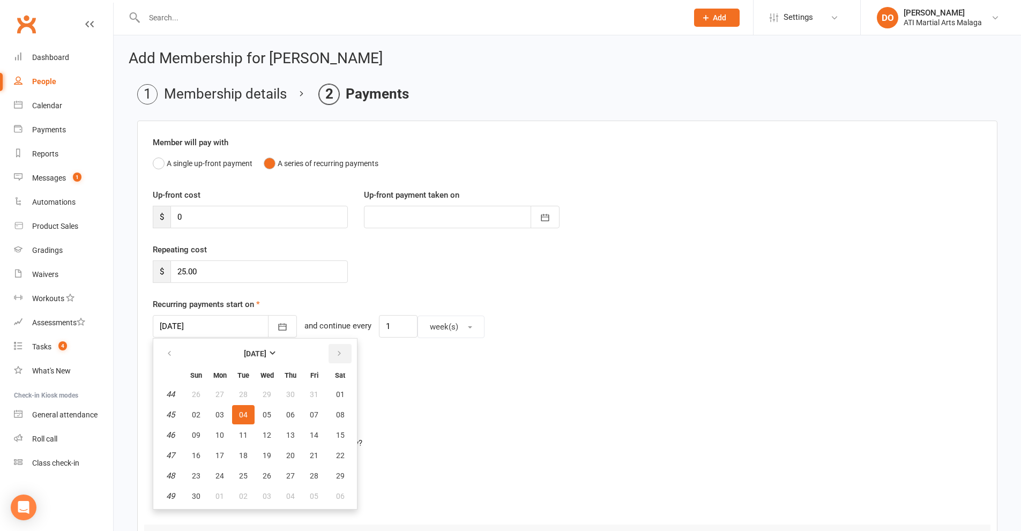
click at [340, 354] on icon "button" at bounding box center [340, 354] width 8 height 9
click at [199, 412] on span "07" at bounding box center [196, 415] width 9 height 9
type input "[DATE]"
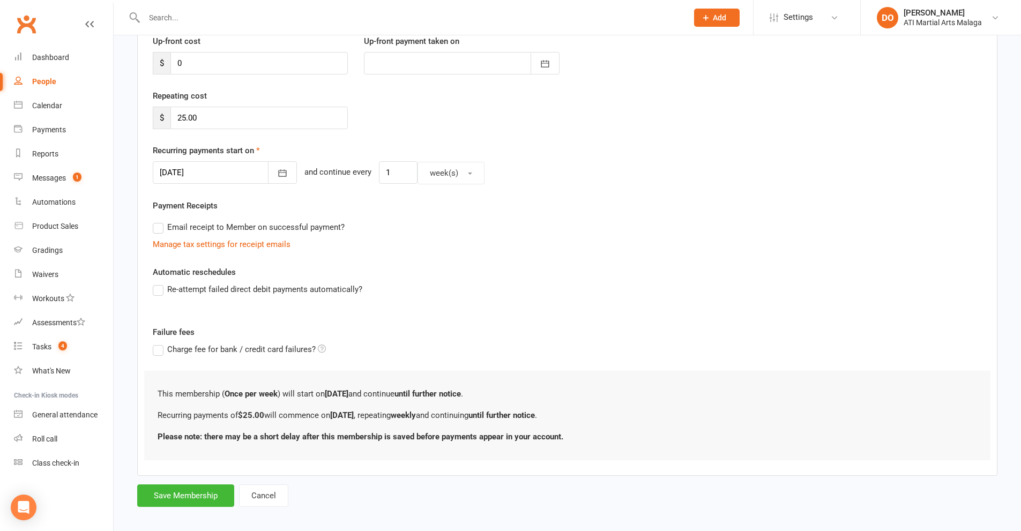
scroll to position [162, 0]
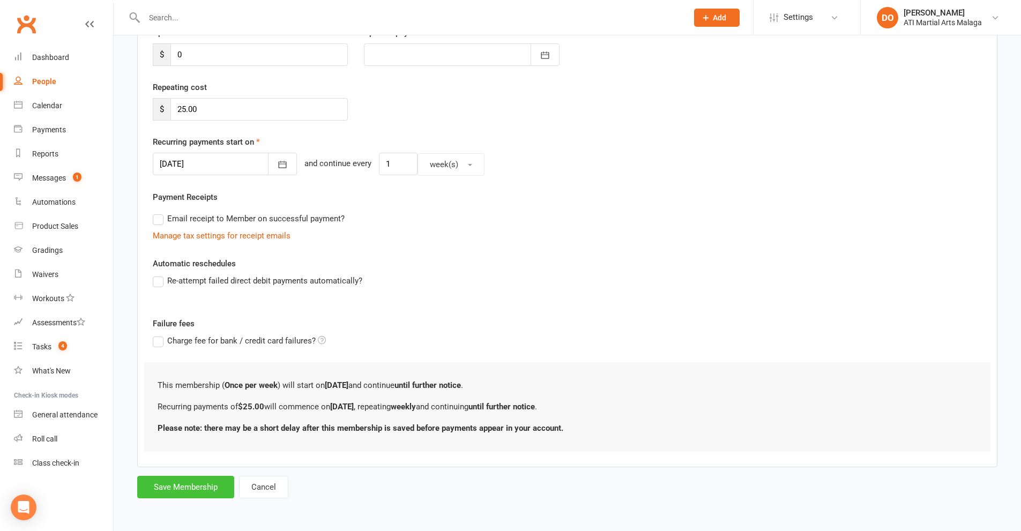
click at [206, 486] on button "Save Membership" at bounding box center [185, 487] width 97 height 23
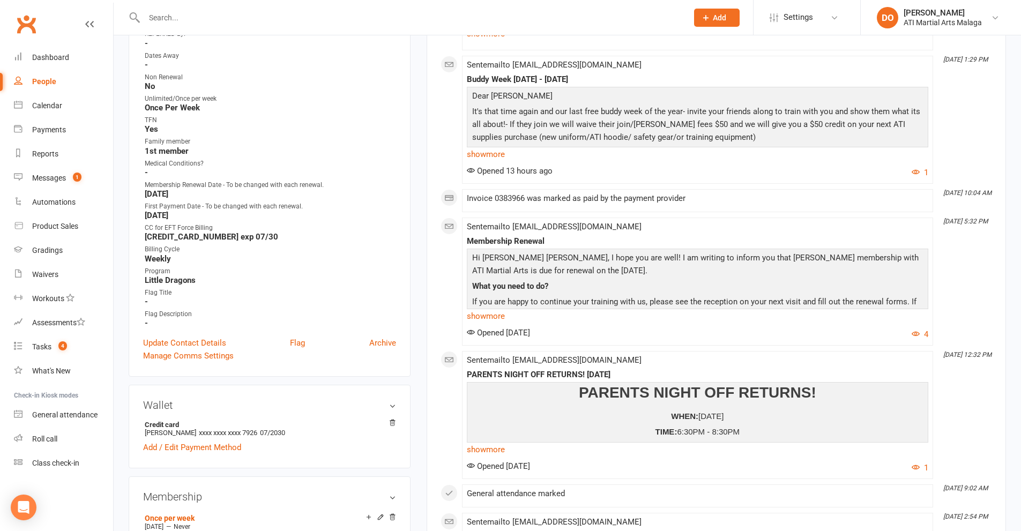
scroll to position [482, 0]
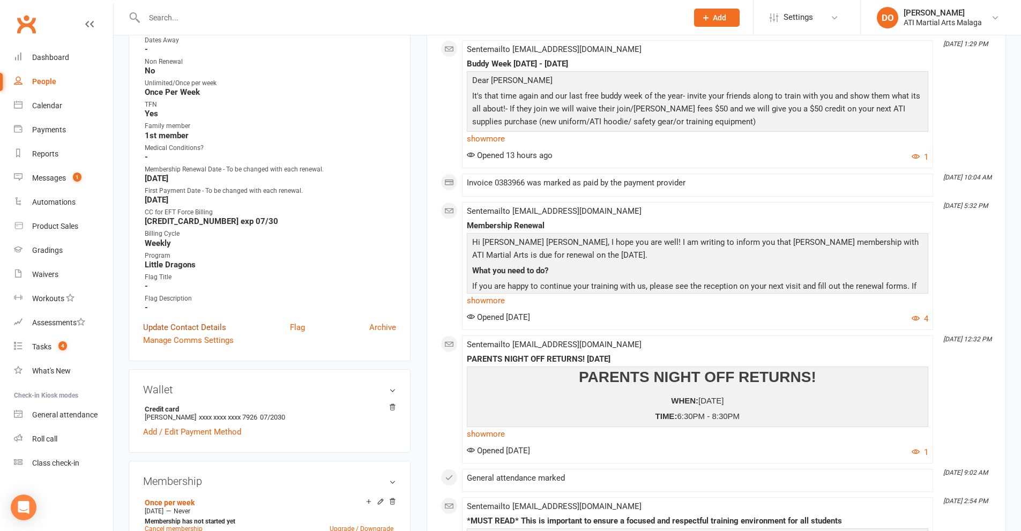
click at [191, 328] on link "Update Contact Details" at bounding box center [184, 327] width 83 height 13
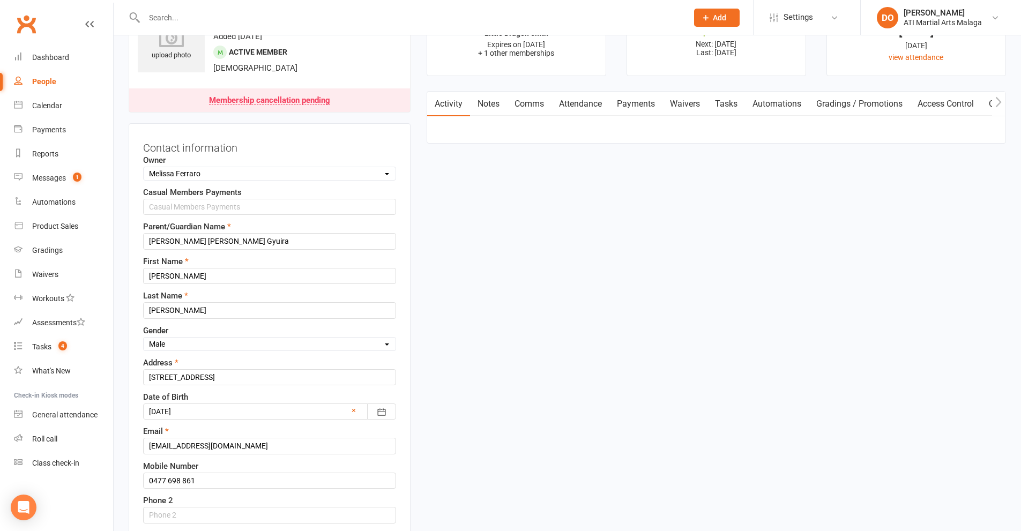
scroll to position [50, 0]
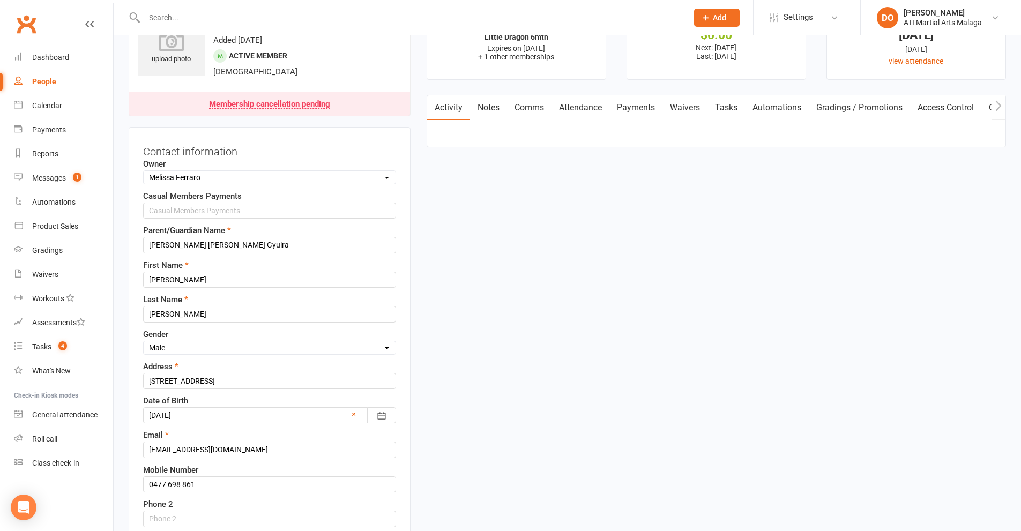
click at [256, 180] on select "Select Owner [PERSON_NAME] [PERSON_NAME] ATI Martial Arts Malaga [PERSON_NAME] …" at bounding box center [270, 178] width 252 height 12
select select "11"
click at [144, 172] on select "Select Owner [PERSON_NAME] [PERSON_NAME] ATI Martial Arts Malaga [PERSON_NAME] …" at bounding box center [270, 178] width 252 height 12
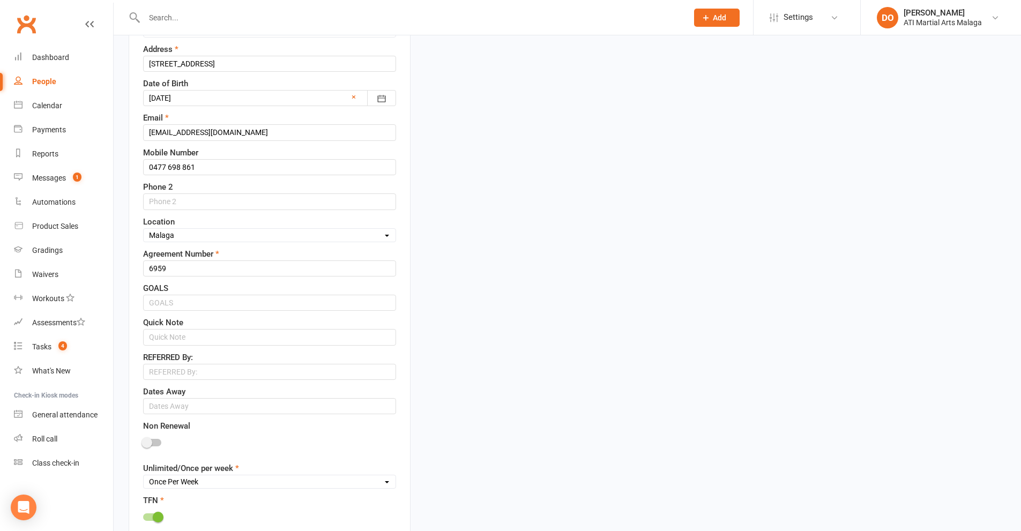
scroll to position [372, 0]
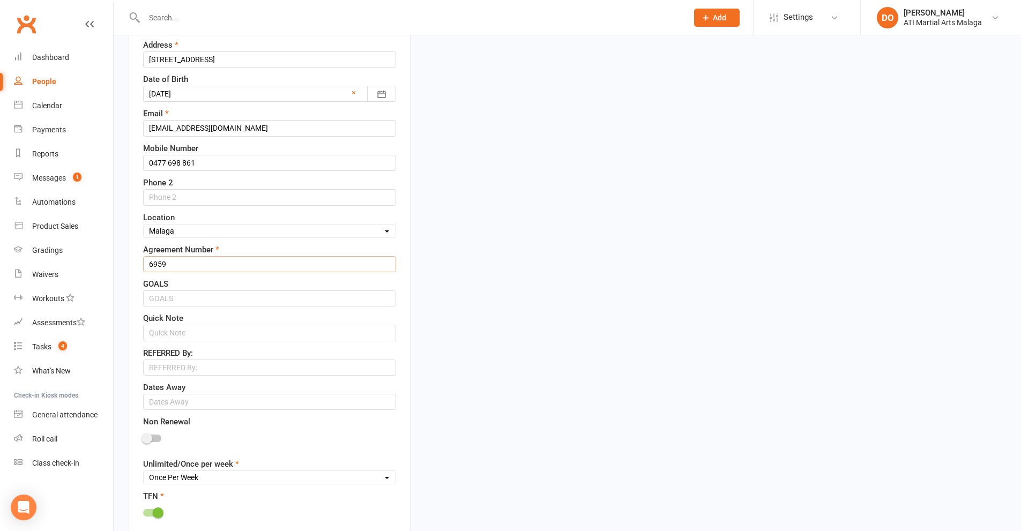
drag, startPoint x: 183, startPoint y: 266, endPoint x: 129, endPoint y: 266, distance: 54.1
click at [129, 266] on div "Contact information Owner Select Owner [PERSON_NAME] [PERSON_NAME] ATI Martial …" at bounding box center [270, 342] width 282 height 1075
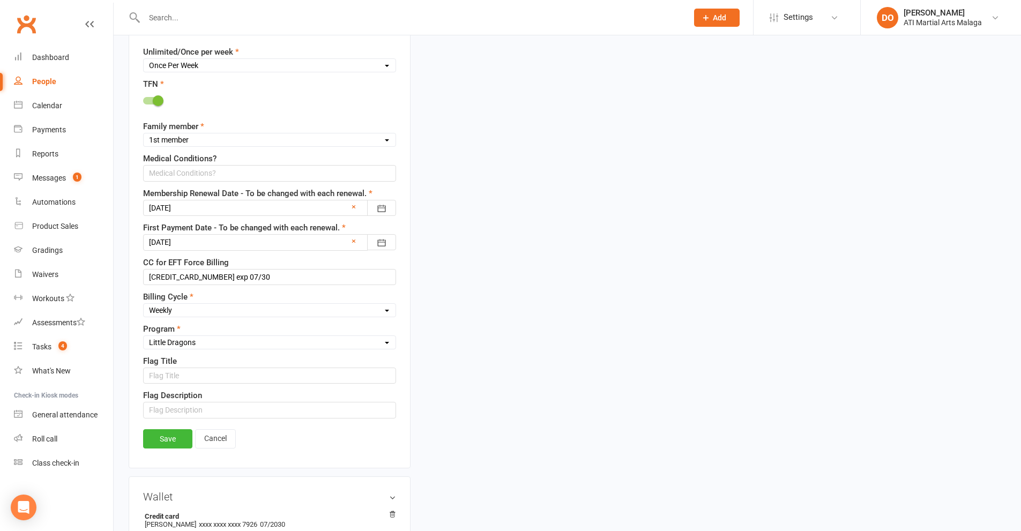
scroll to position [801, 0]
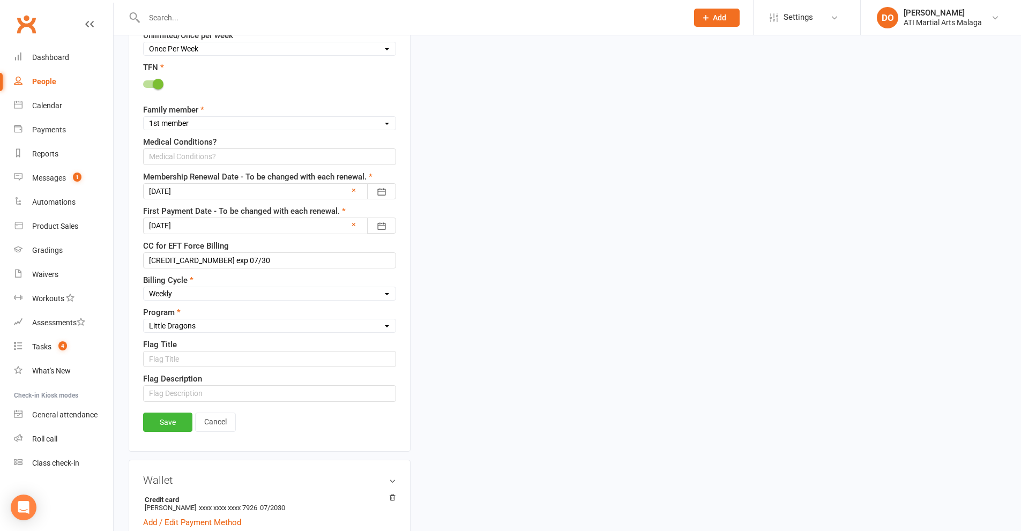
type input "6449"
click at [231, 194] on div at bounding box center [269, 191] width 253 height 16
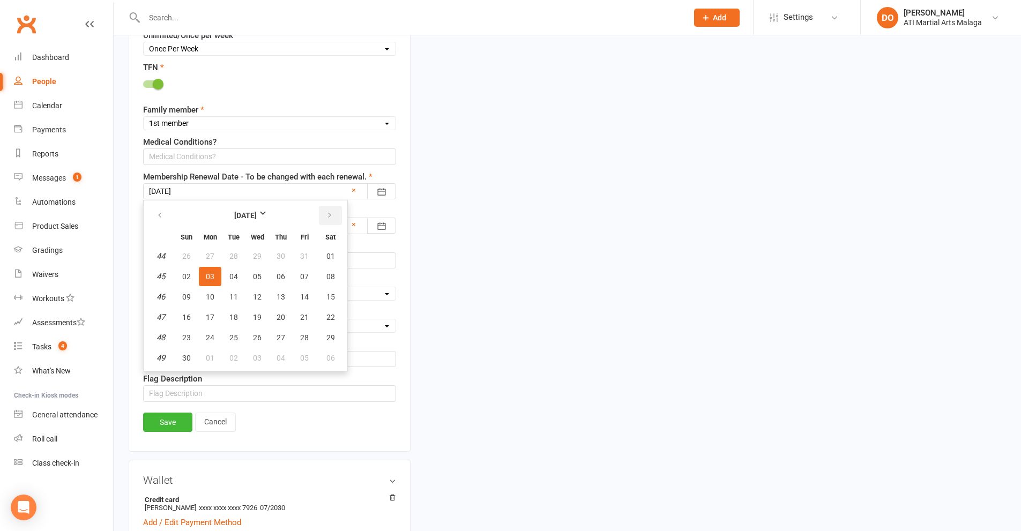
click at [326, 220] on icon "button" at bounding box center [330, 215] width 8 height 9
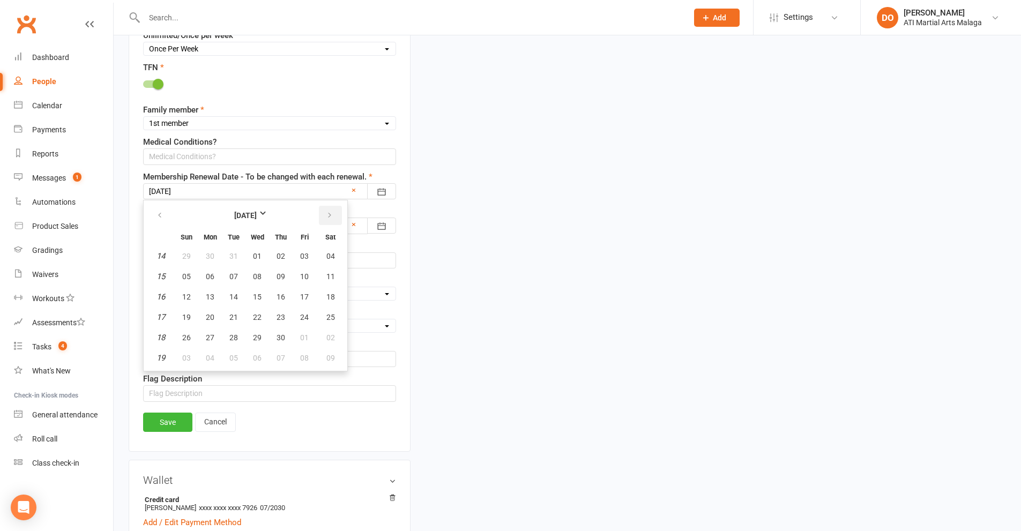
click at [326, 220] on icon "button" at bounding box center [330, 215] width 8 height 9
click at [217, 283] on button "04" at bounding box center [210, 276] width 23 height 19
type input "[DATE]"
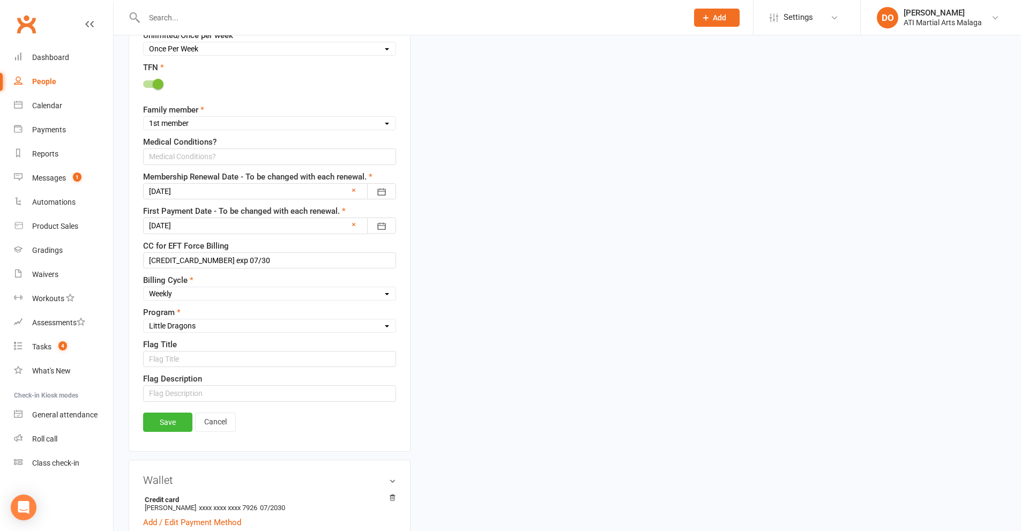
click at [316, 231] on div at bounding box center [269, 226] width 253 height 16
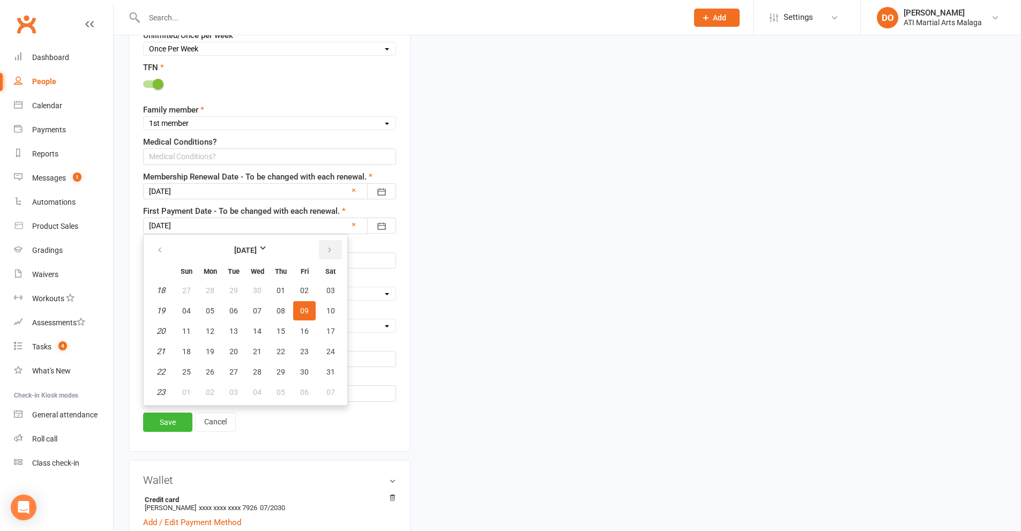
click at [329, 252] on icon "button" at bounding box center [330, 250] width 8 height 9
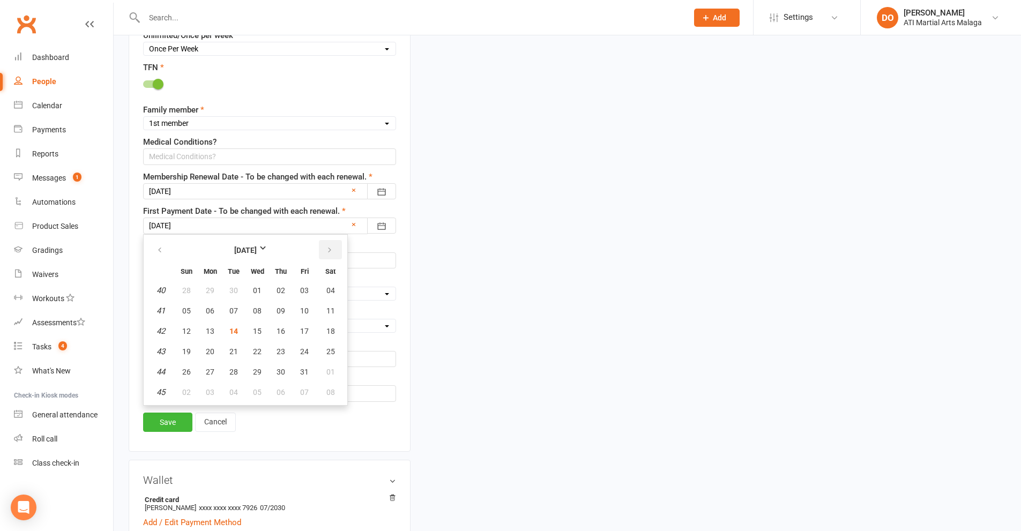
click at [329, 252] on icon "button" at bounding box center [330, 250] width 8 height 9
click at [306, 315] on span "07" at bounding box center [304, 311] width 9 height 9
type input "[DATE]"
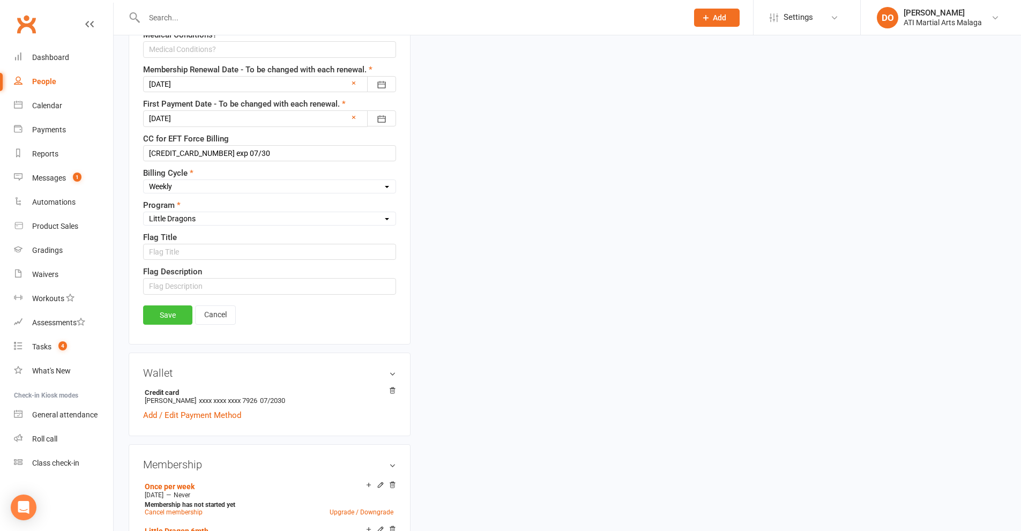
click at [187, 315] on link "Save" at bounding box center [167, 315] width 49 height 19
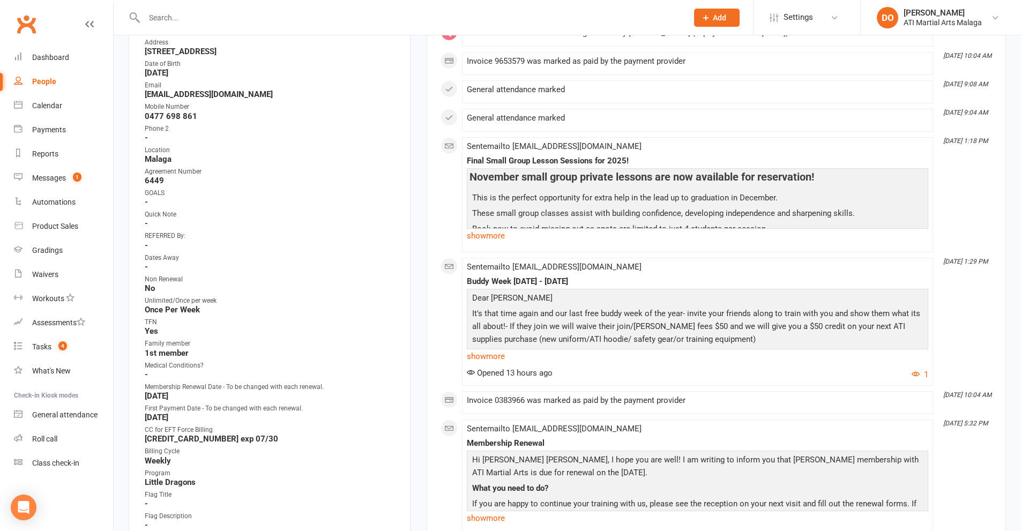
scroll to position [426, 0]
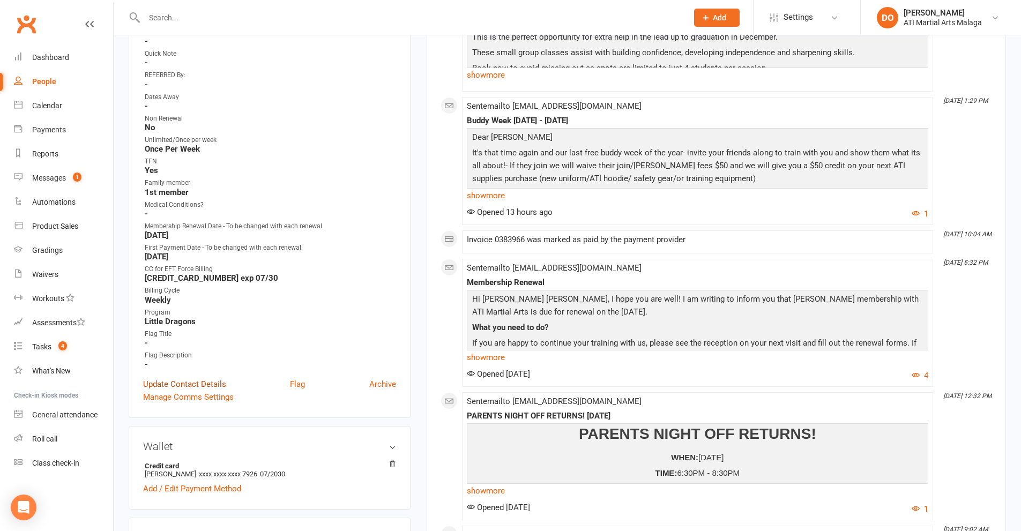
click at [174, 382] on link "Update Contact Details" at bounding box center [184, 384] width 83 height 13
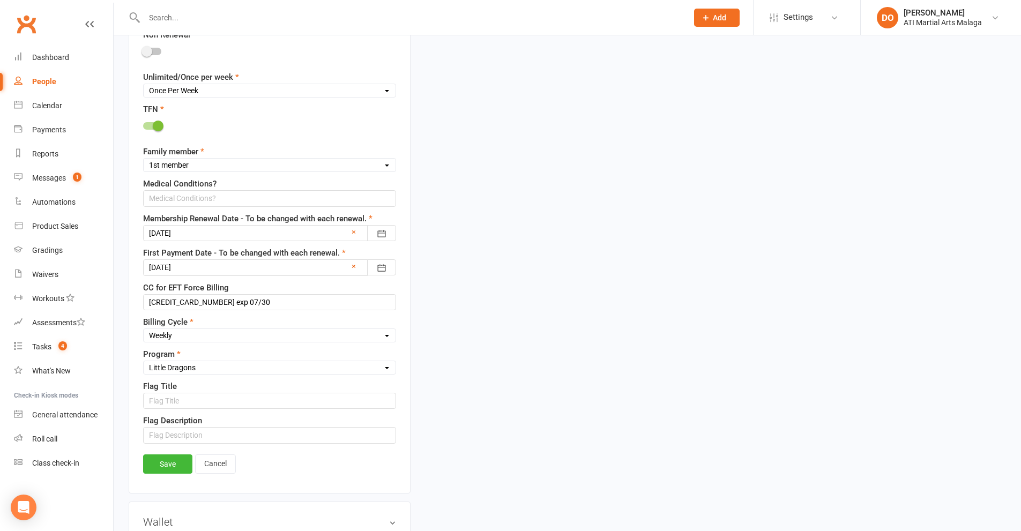
scroll to position [801, 0]
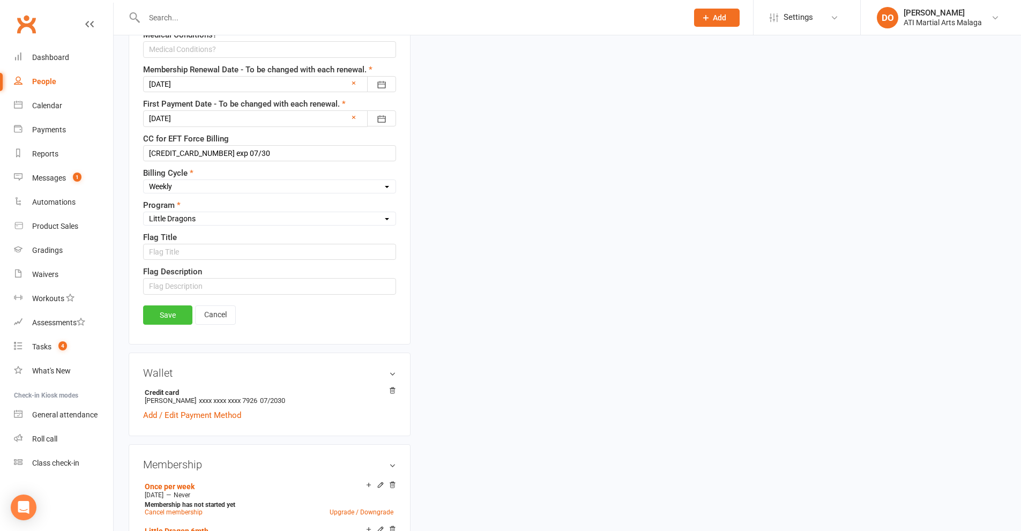
click at [179, 315] on link "Save" at bounding box center [167, 315] width 49 height 19
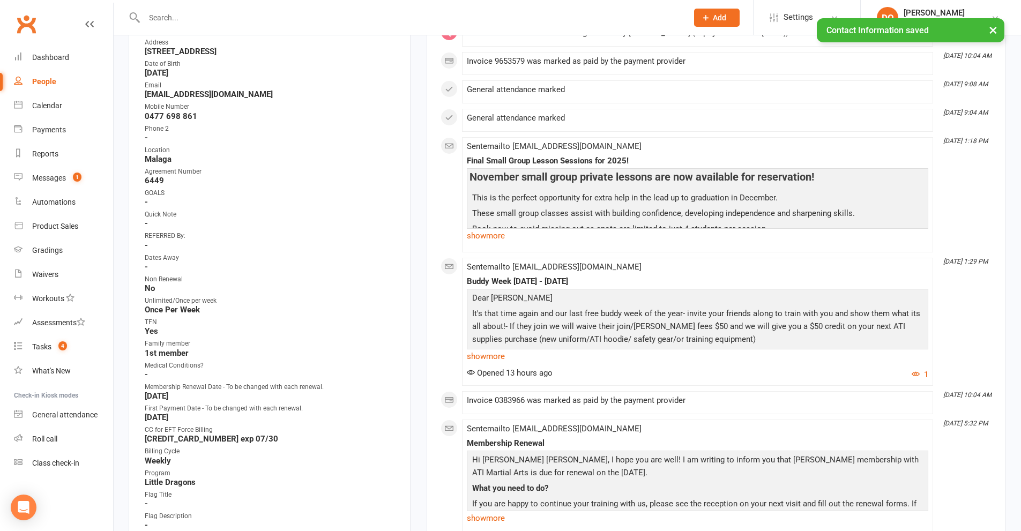
scroll to position [0, 0]
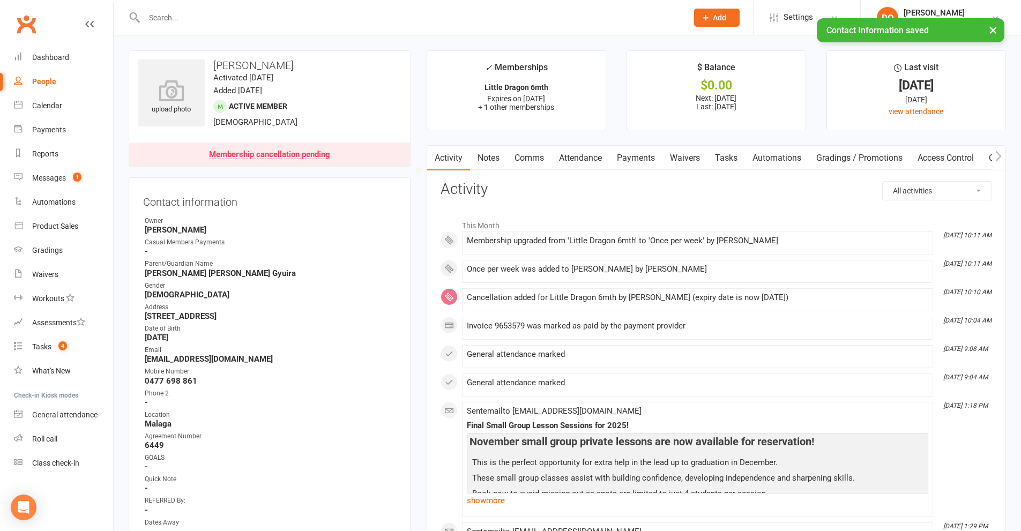
click at [632, 162] on link "Payments" at bounding box center [636, 158] width 53 height 25
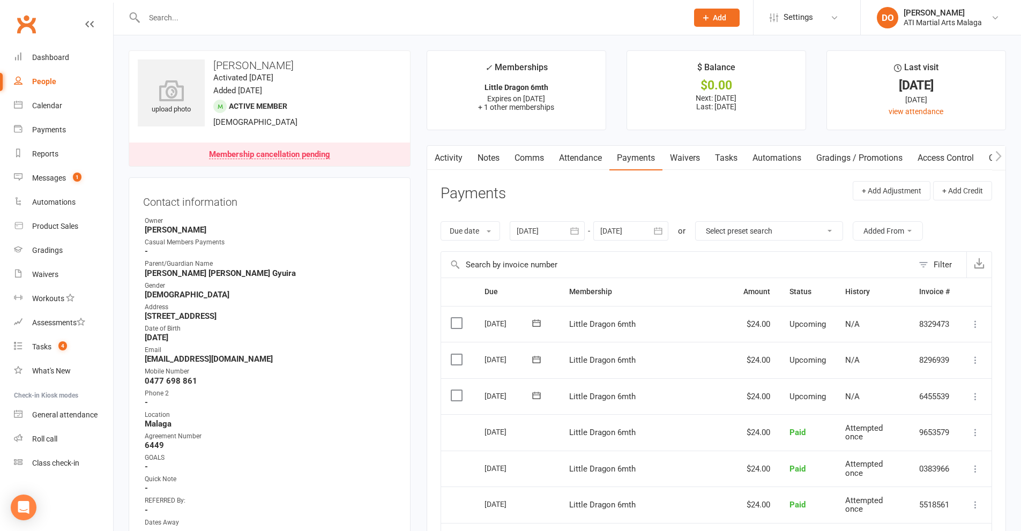
click at [669, 234] on button "button" at bounding box center [658, 230] width 19 height 19
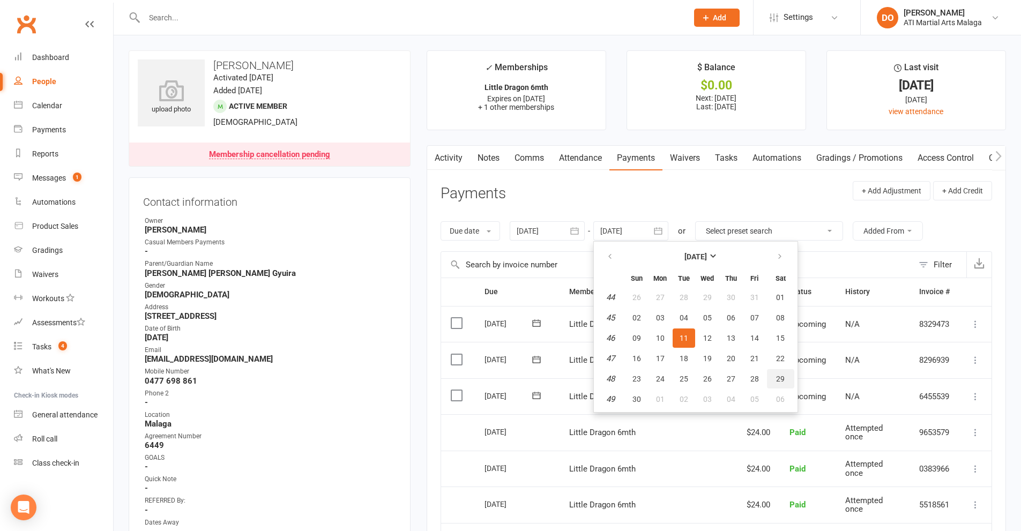
click at [780, 378] on span "29" at bounding box center [780, 379] width 9 height 9
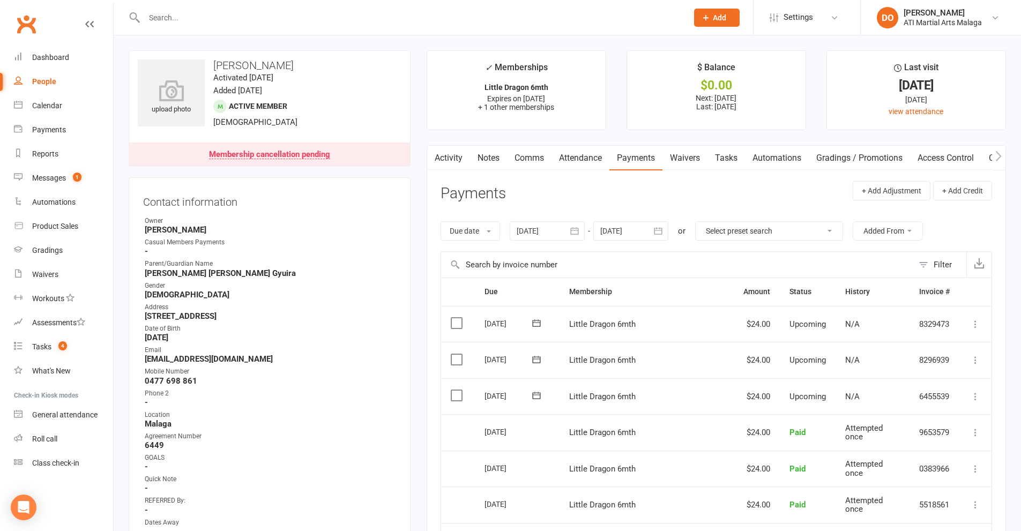
scroll to position [54, 0]
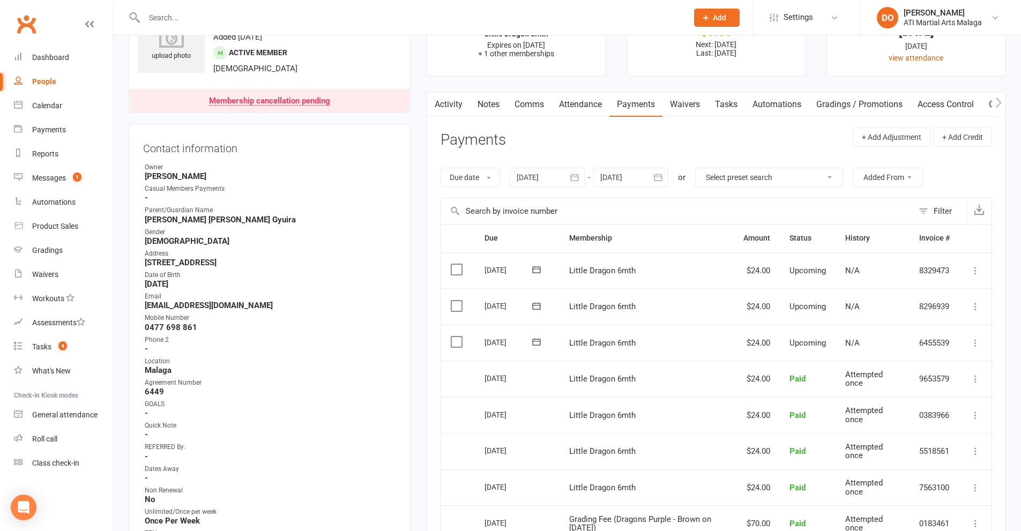
click at [656, 179] on icon "button" at bounding box center [658, 177] width 11 height 11
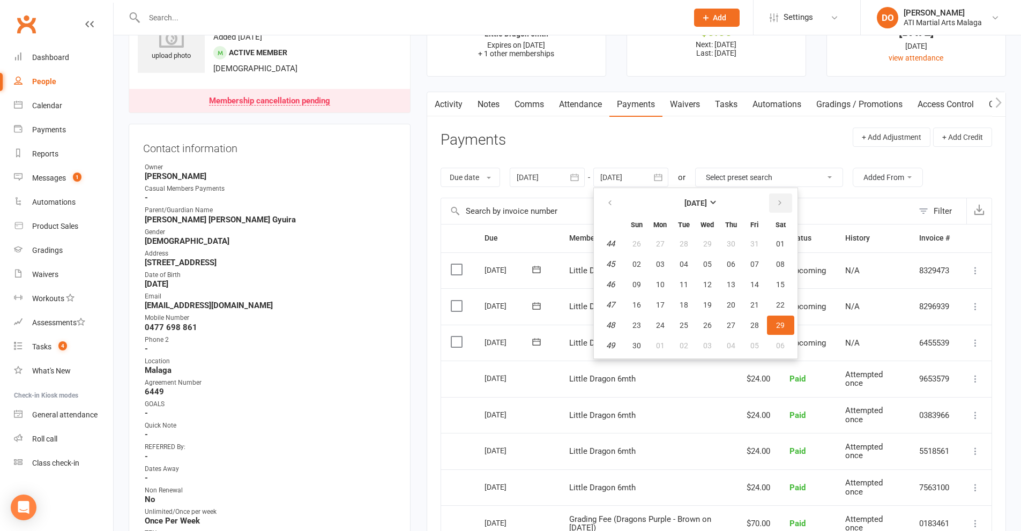
click at [777, 199] on icon "button" at bounding box center [780, 203] width 8 height 9
click at [744, 254] on table "[DATE] Sun Mon Tue Wed Thu Fri Sat 6 01 02 03 04 05 06 07 7 08 09 10 11 12 13 1…" at bounding box center [695, 273] width 199 height 166
click at [753, 247] on span "06" at bounding box center [755, 244] width 9 height 9
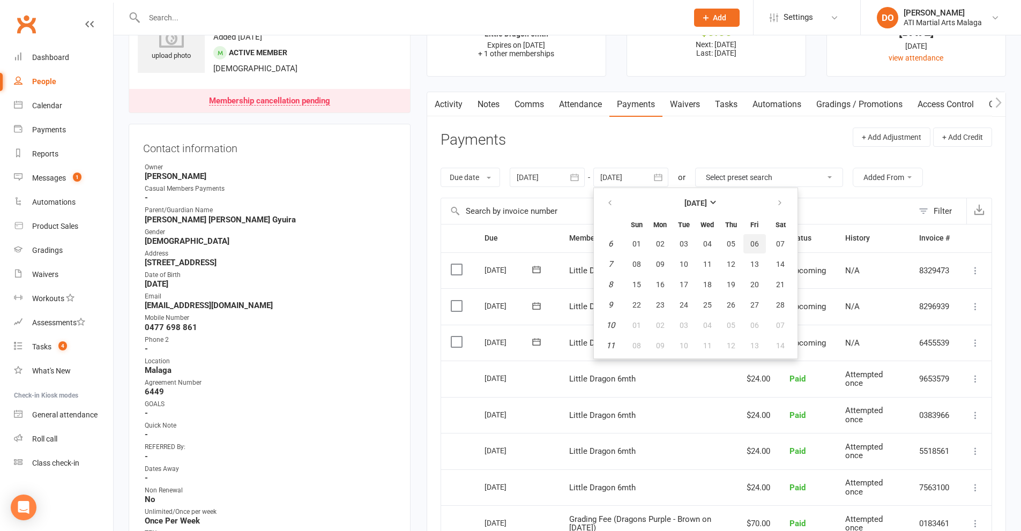
type input "[DATE]"
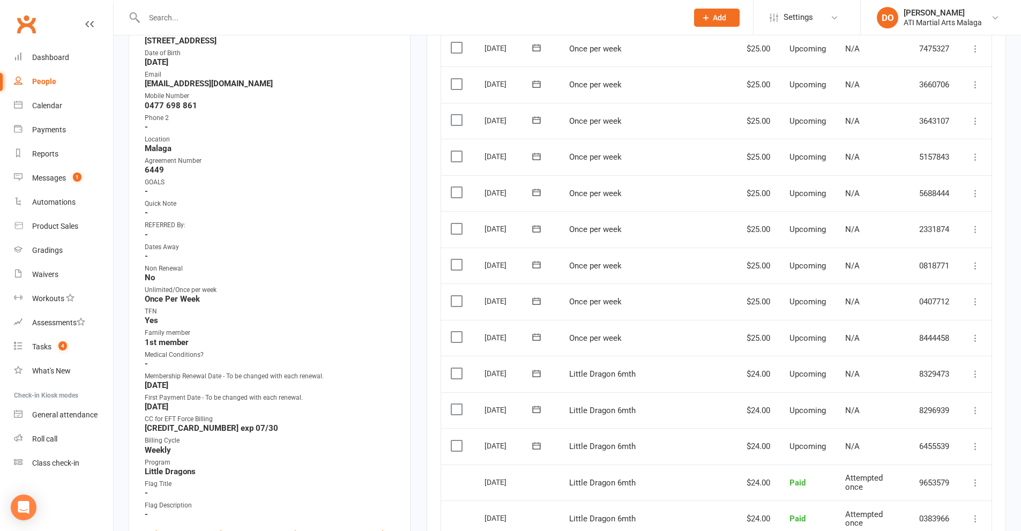
scroll to position [375, 0]
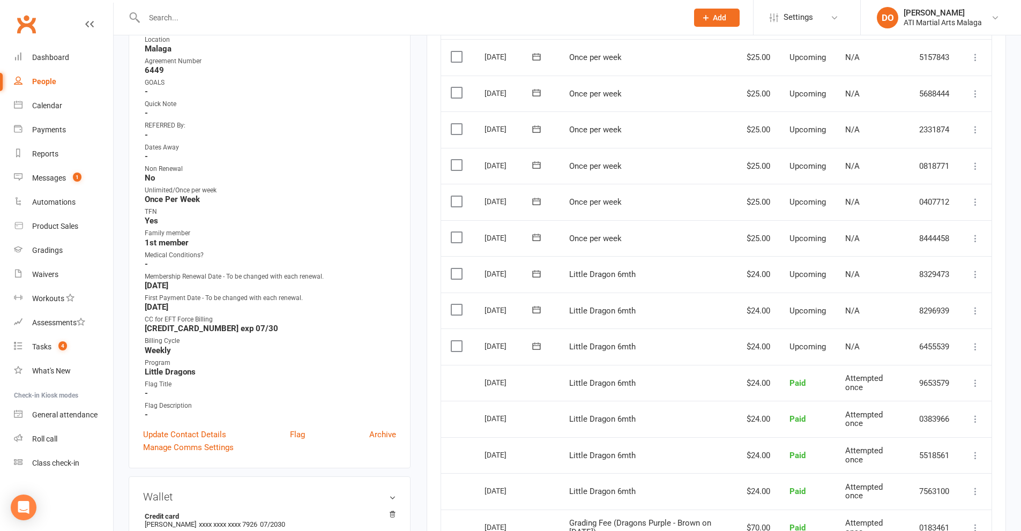
click at [560, 13] on input "text" at bounding box center [410, 17] width 539 height 15
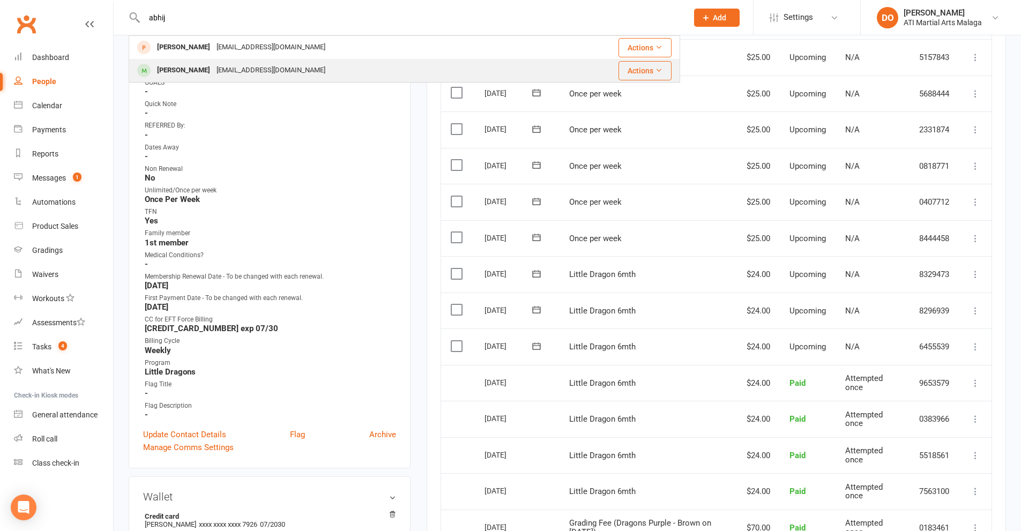
type input "abhij"
click at [339, 77] on div "[PERSON_NAME] [EMAIL_ADDRESS][DOMAIN_NAME]" at bounding box center [341, 71] width 422 height 22
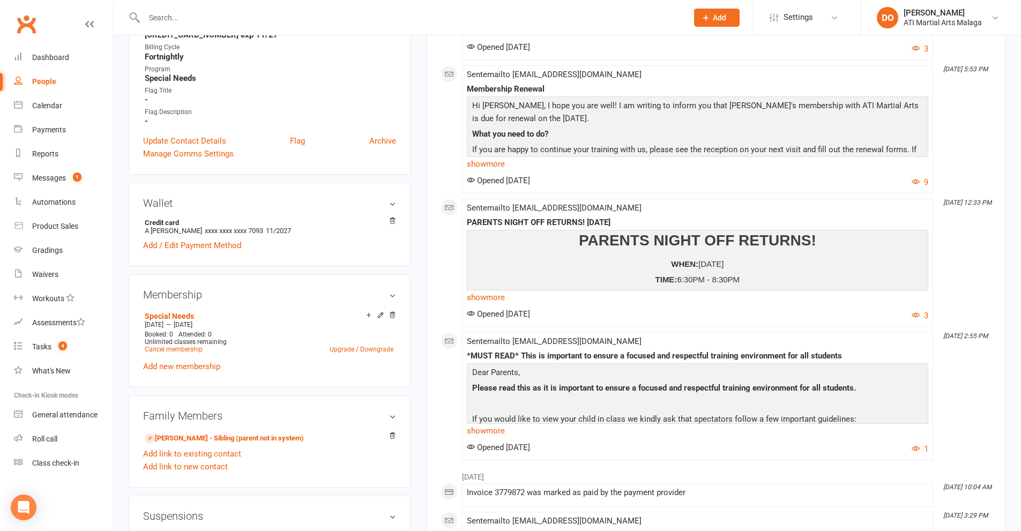
scroll to position [643, 0]
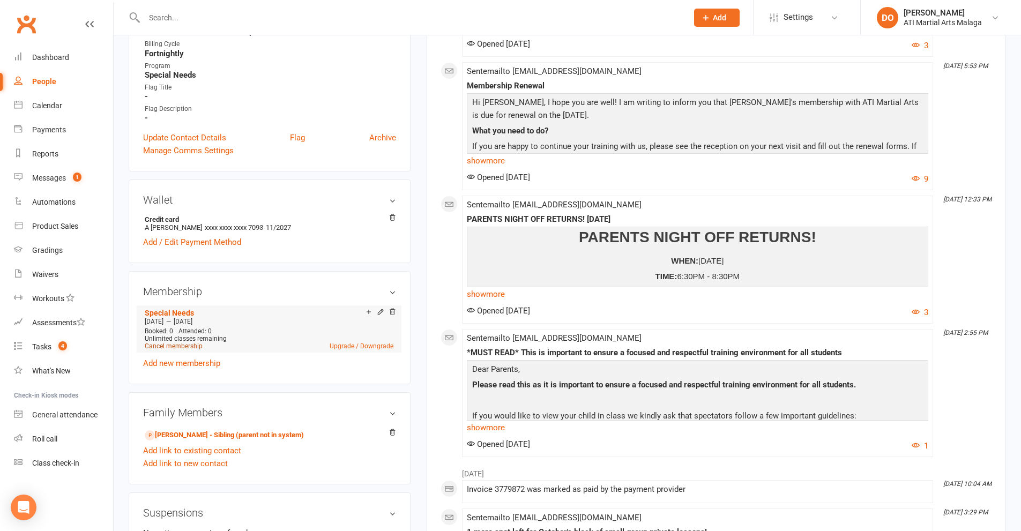
click at [192, 350] on link "Cancel membership" at bounding box center [174, 347] width 58 height 8
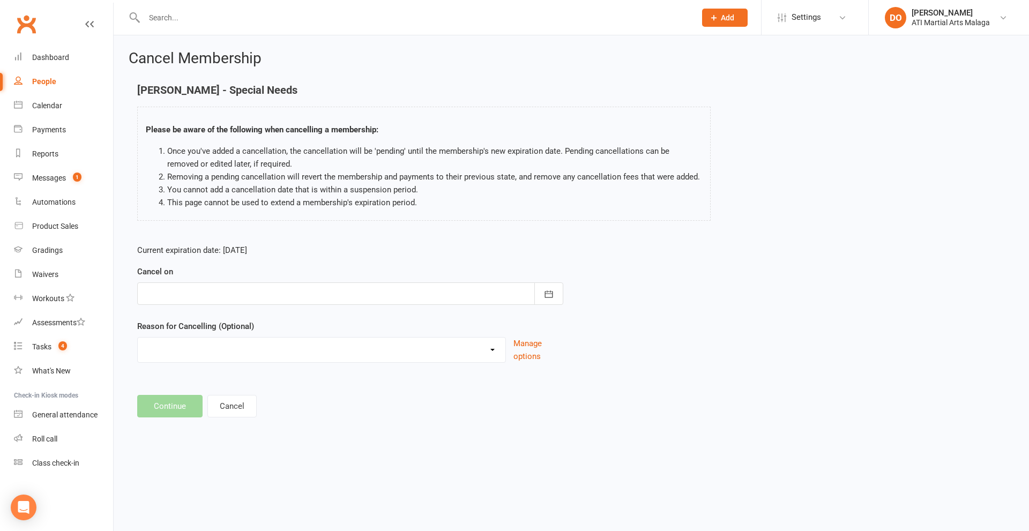
click at [346, 295] on div at bounding box center [350, 294] width 426 height 23
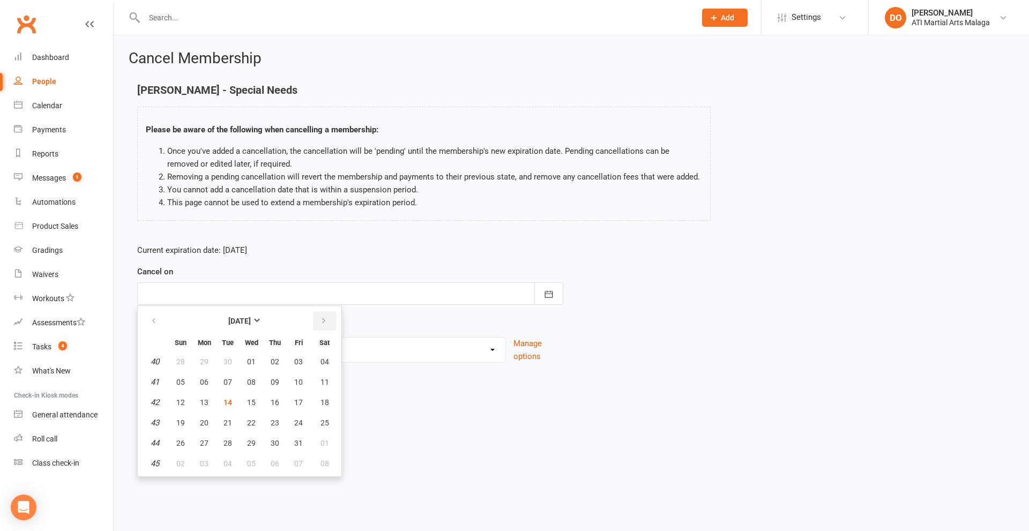
click at [318, 323] on button "button" at bounding box center [324, 320] width 23 height 19
click at [255, 441] on button "26" at bounding box center [251, 443] width 23 height 19
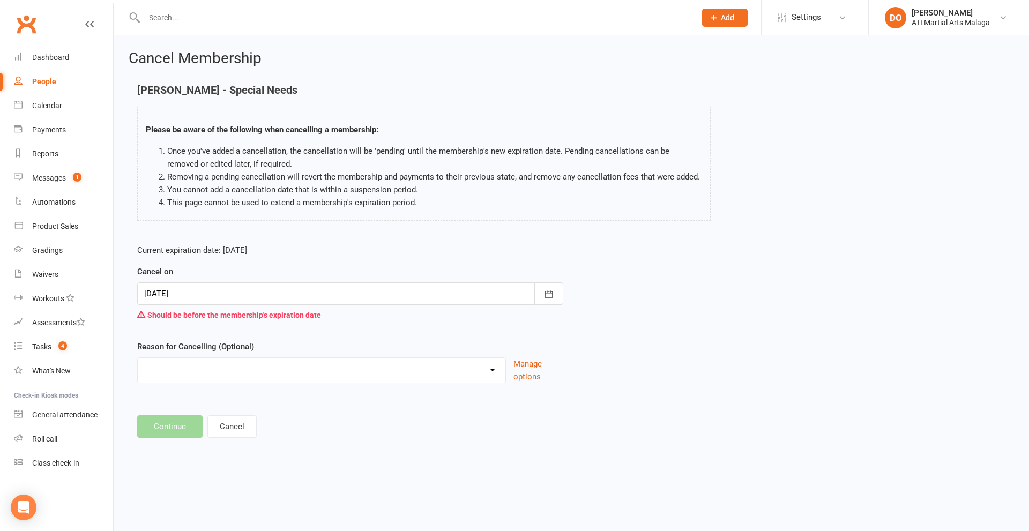
click at [298, 296] on div at bounding box center [350, 294] width 426 height 23
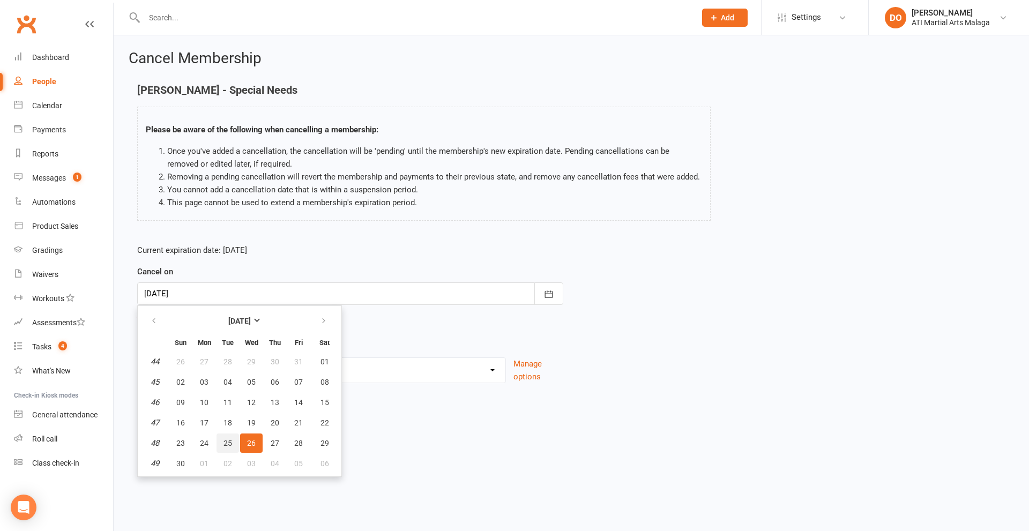
click at [233, 443] on button "25" at bounding box center [228, 443] width 23 height 19
type input "[DATE]"
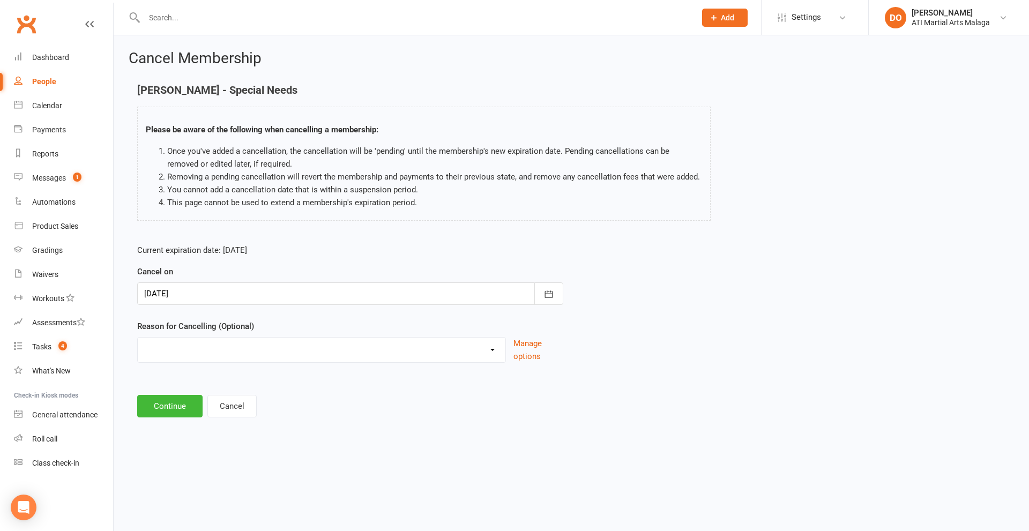
click at [250, 350] on select "Cancellation NOT APPROVED Holiday Injury Lost interest Renewing to new price Up…" at bounding box center [322, 348] width 368 height 21
select select "6"
click at [138, 338] on select "Cancellation NOT APPROVED Holiday Injury Lost interest Renewing to new price Up…" at bounding box center [322, 348] width 368 height 21
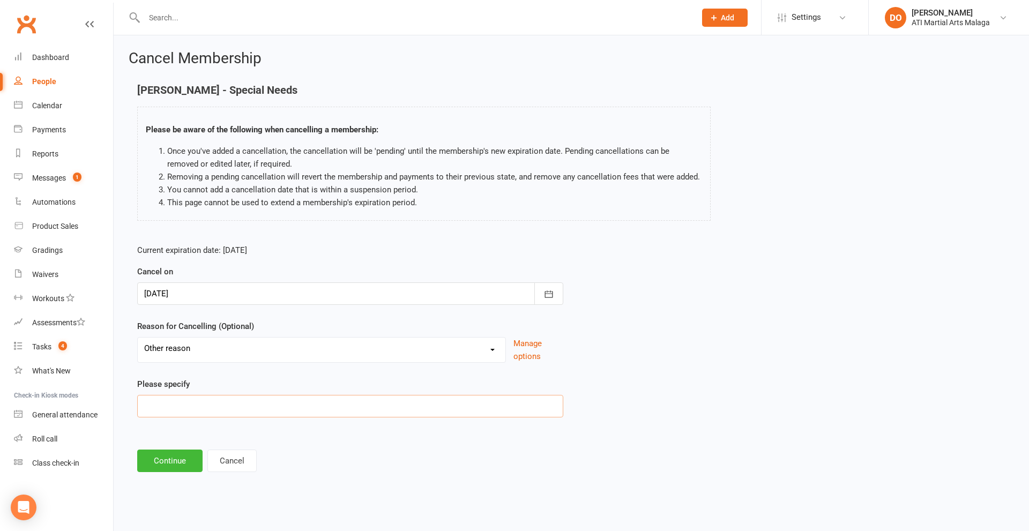
click at [253, 401] on input at bounding box center [350, 406] width 426 height 23
type input "doing swimming, will return after"
click at [176, 459] on button "Continue" at bounding box center [169, 461] width 65 height 23
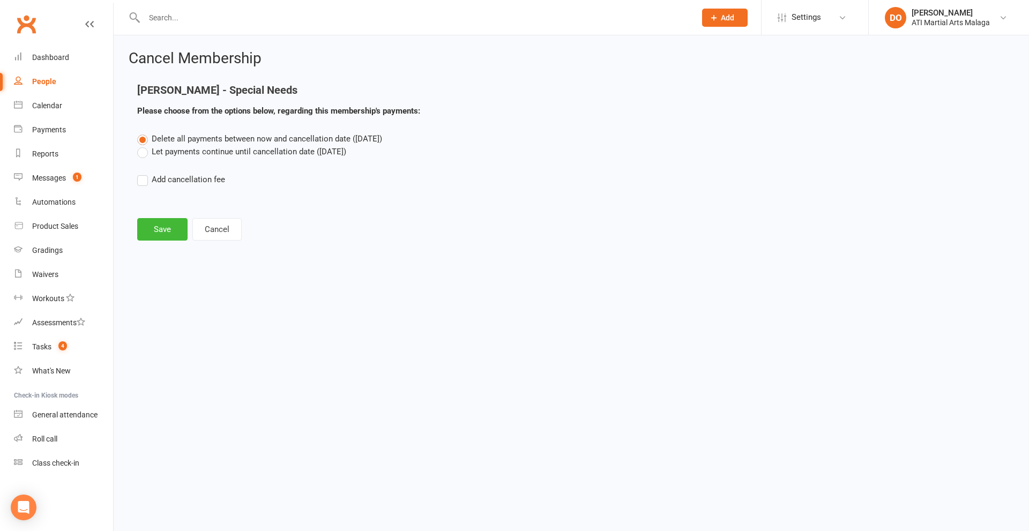
click at [142, 154] on label "Let payments continue until cancellation date ([DATE])" at bounding box center [241, 151] width 209 height 13
click at [142, 145] on input "Let payments continue until cancellation date ([DATE])" at bounding box center [140, 145] width 7 height 0
click at [165, 232] on button "Save" at bounding box center [162, 229] width 50 height 23
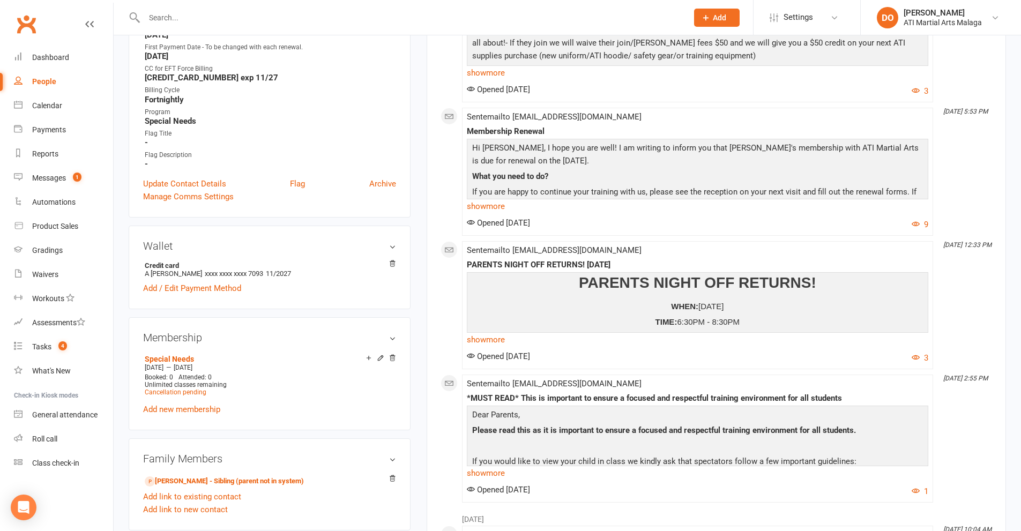
scroll to position [643, 0]
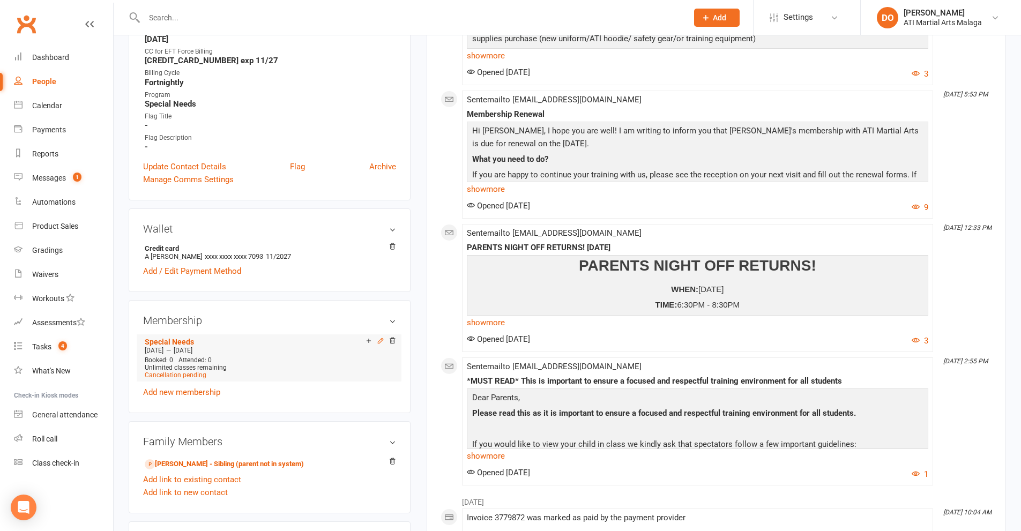
click at [379, 343] on icon at bounding box center [380, 340] width 5 height 5
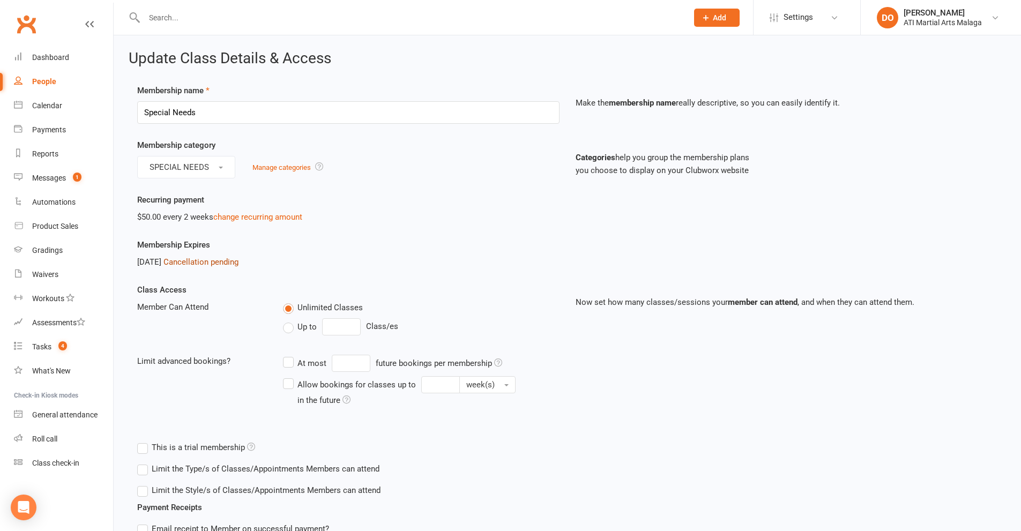
click at [239, 261] on link "Cancellation pending" at bounding box center [201, 262] width 75 height 10
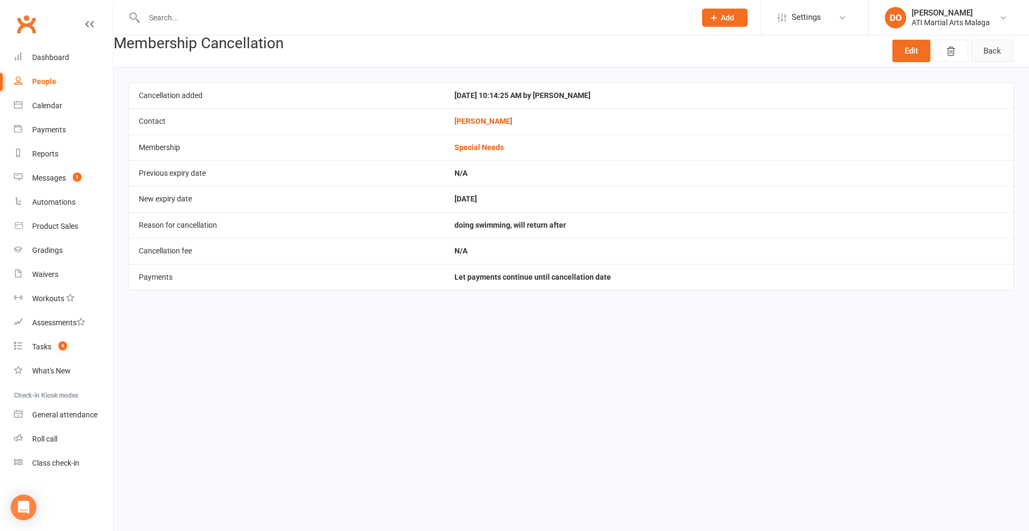
click at [987, 58] on link "Back" at bounding box center [992, 51] width 42 height 23
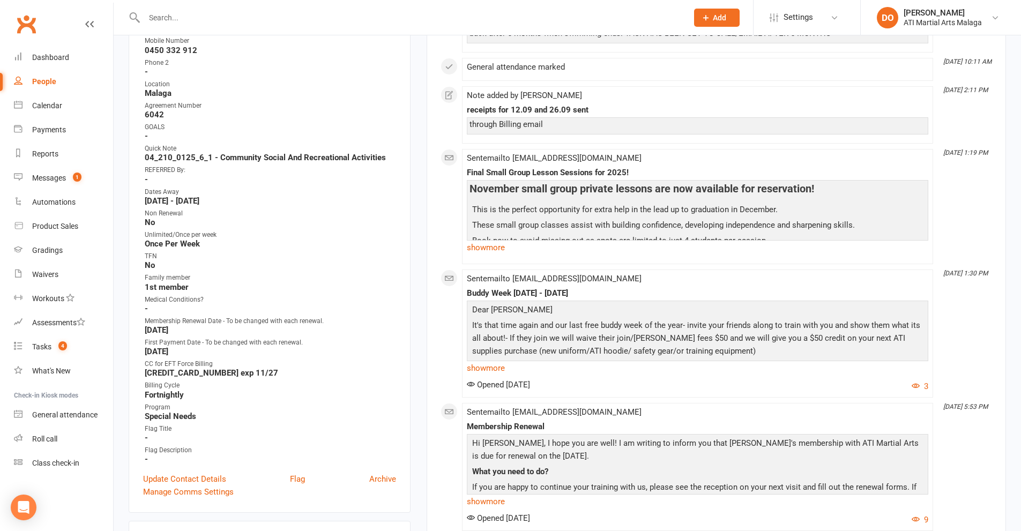
scroll to position [429, 0]
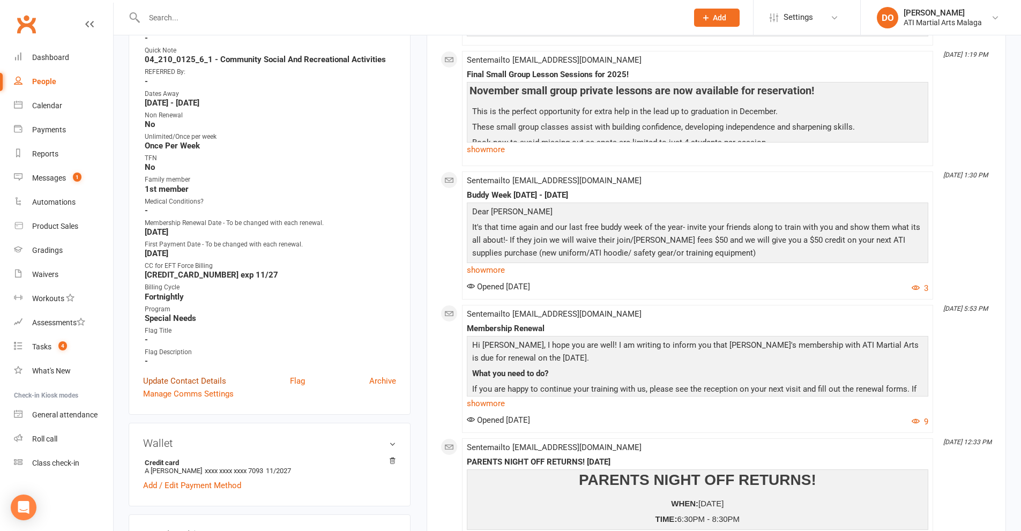
click at [212, 377] on link "Update Contact Details" at bounding box center [184, 381] width 83 height 13
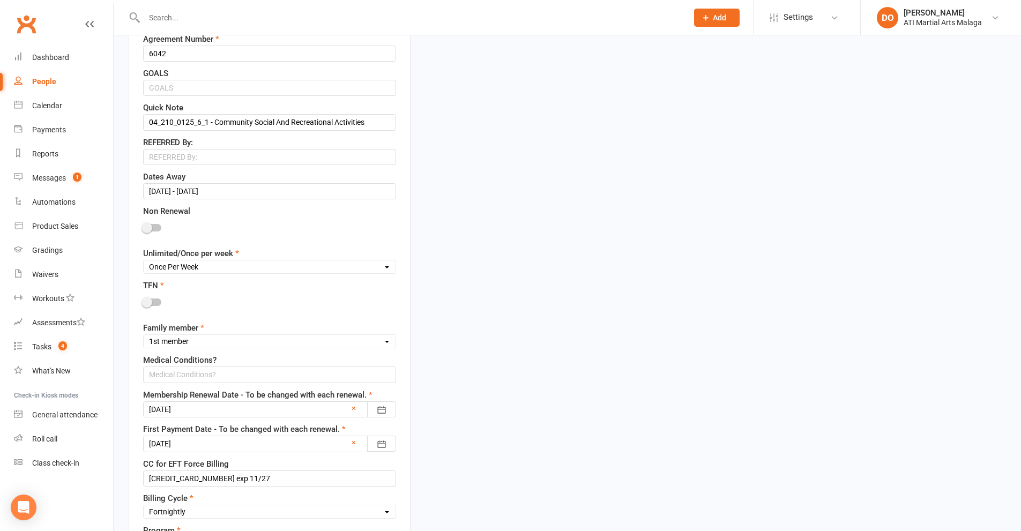
scroll to position [586, 0]
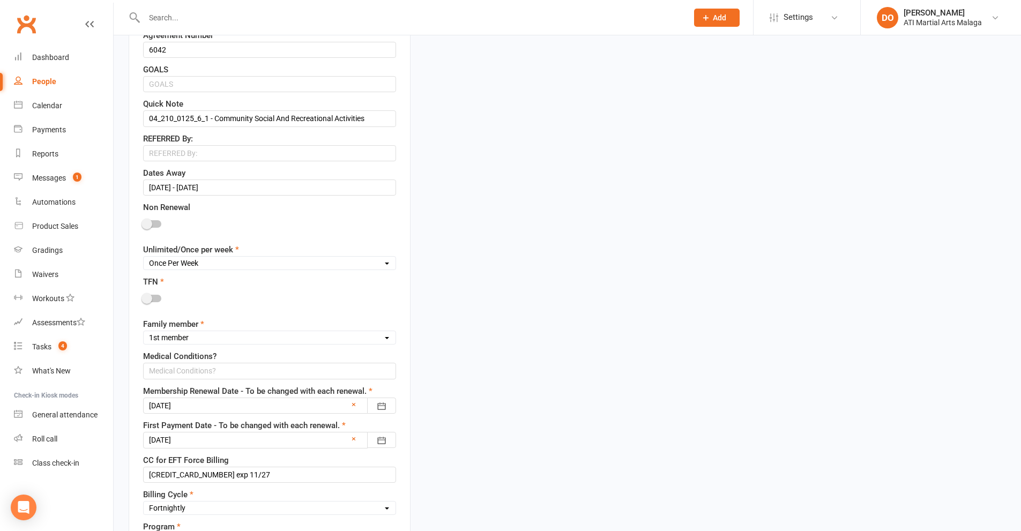
click at [159, 226] on div at bounding box center [152, 224] width 18 height 8
click at [143, 222] on input "checkbox" at bounding box center [143, 222] width 0 height 0
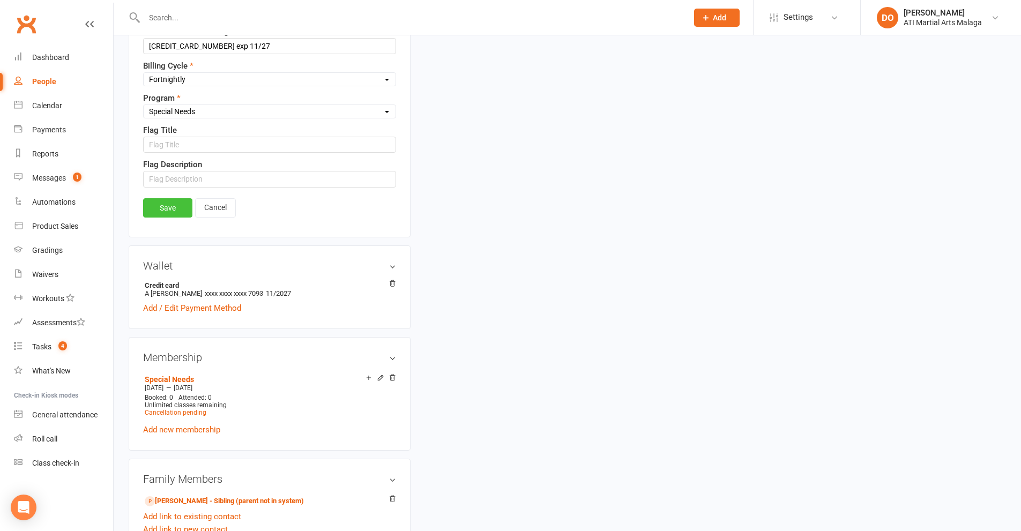
click at [178, 212] on link "Save" at bounding box center [167, 207] width 49 height 19
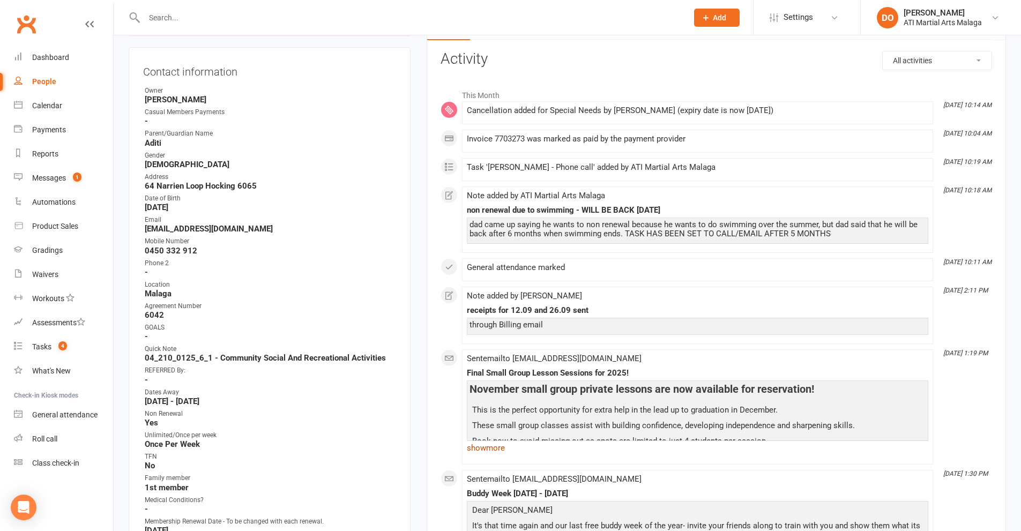
scroll to position [0, 0]
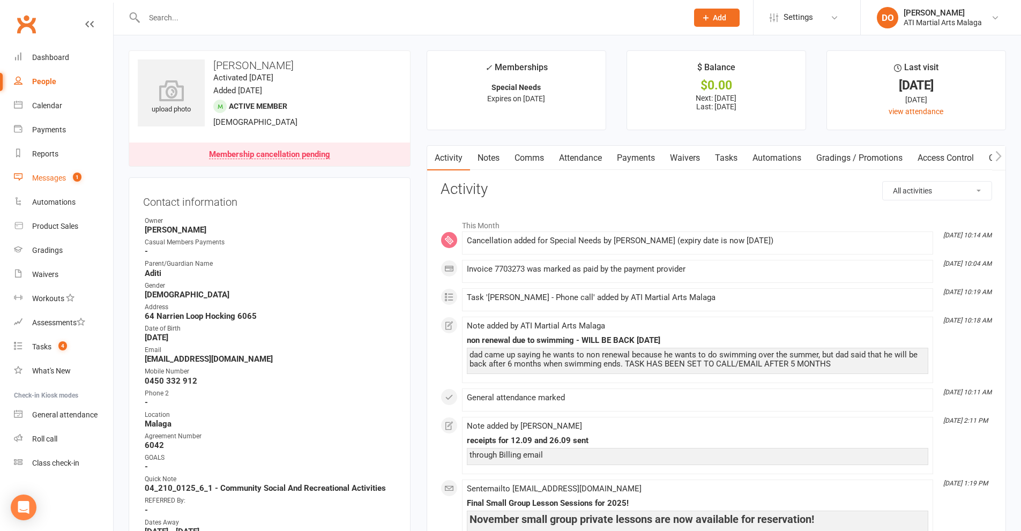
click at [53, 182] on div "Messages" at bounding box center [49, 178] width 34 height 9
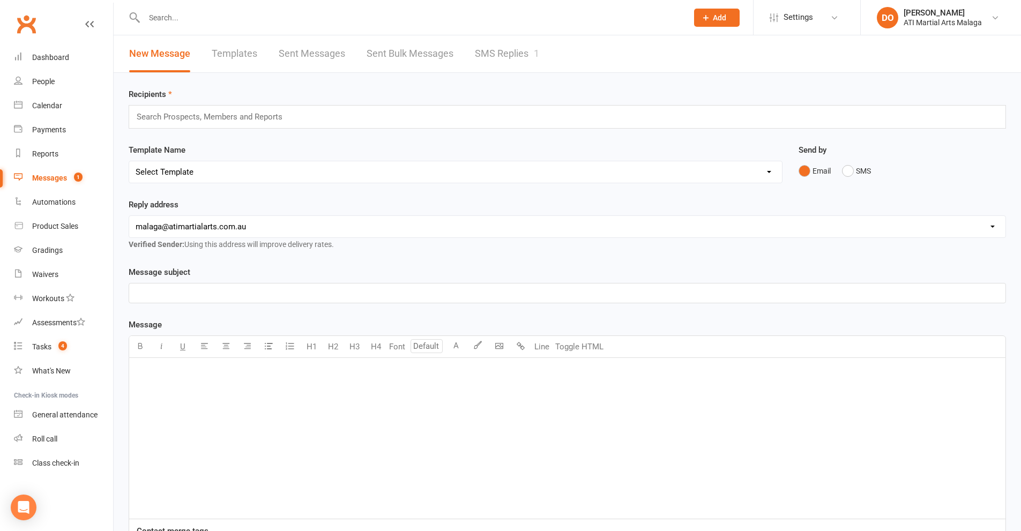
click at [511, 53] on link "SMS Replies 1" at bounding box center [507, 53] width 64 height 37
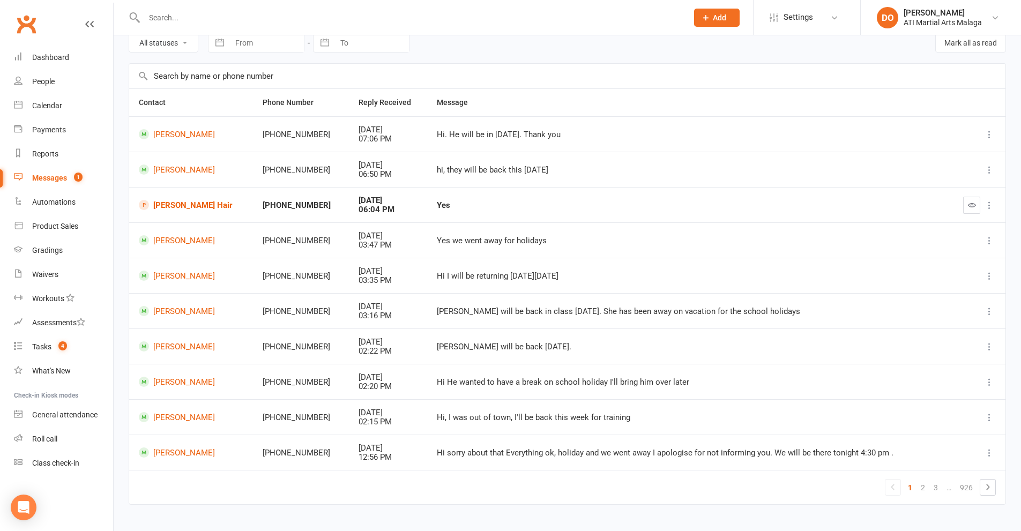
scroll to position [70, 0]
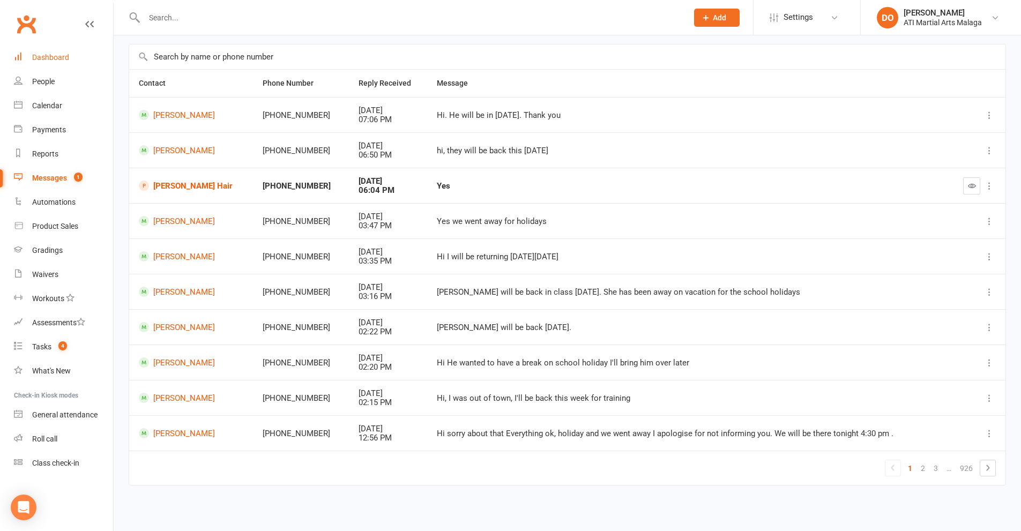
click at [51, 62] on div "Dashboard" at bounding box center [50, 57] width 37 height 9
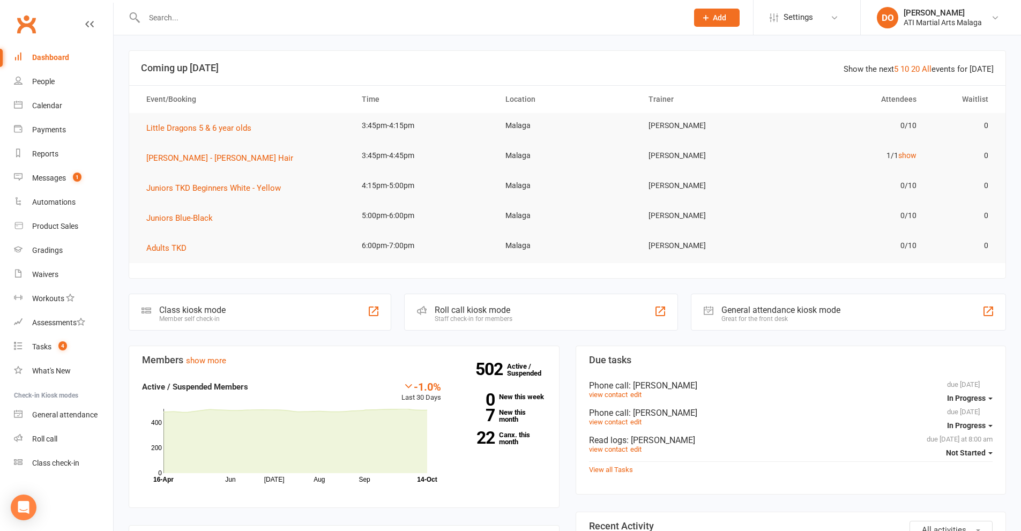
click at [329, 19] on input "text" at bounding box center [410, 17] width 539 height 15
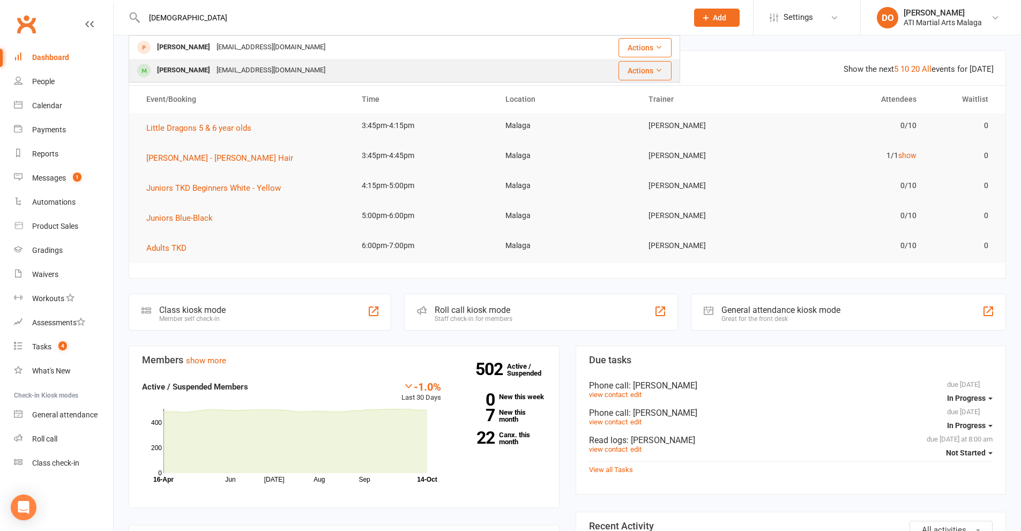
type input "[DEMOGRAPHIC_DATA]"
click at [250, 76] on div "[EMAIL_ADDRESS][DOMAIN_NAME]" at bounding box center [270, 71] width 115 height 16
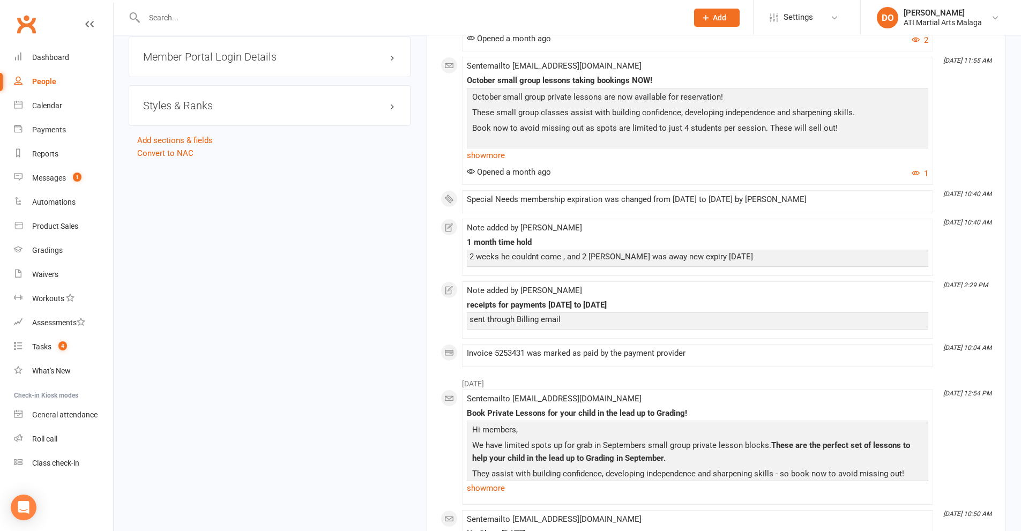
scroll to position [1555, 0]
